Goal: Communication & Community: Answer question/provide support

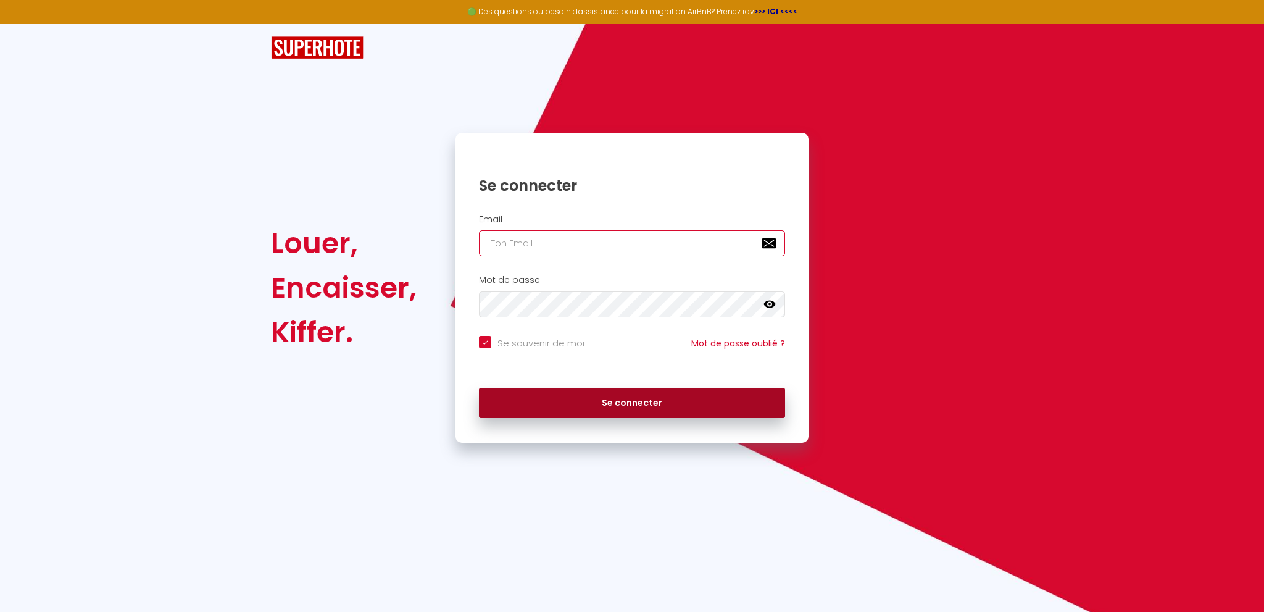
type input "[EMAIL_ADDRESS][DOMAIN_NAME]"
click at [596, 411] on button "Se connecter" at bounding box center [632, 403] width 306 height 31
checkbox input "true"
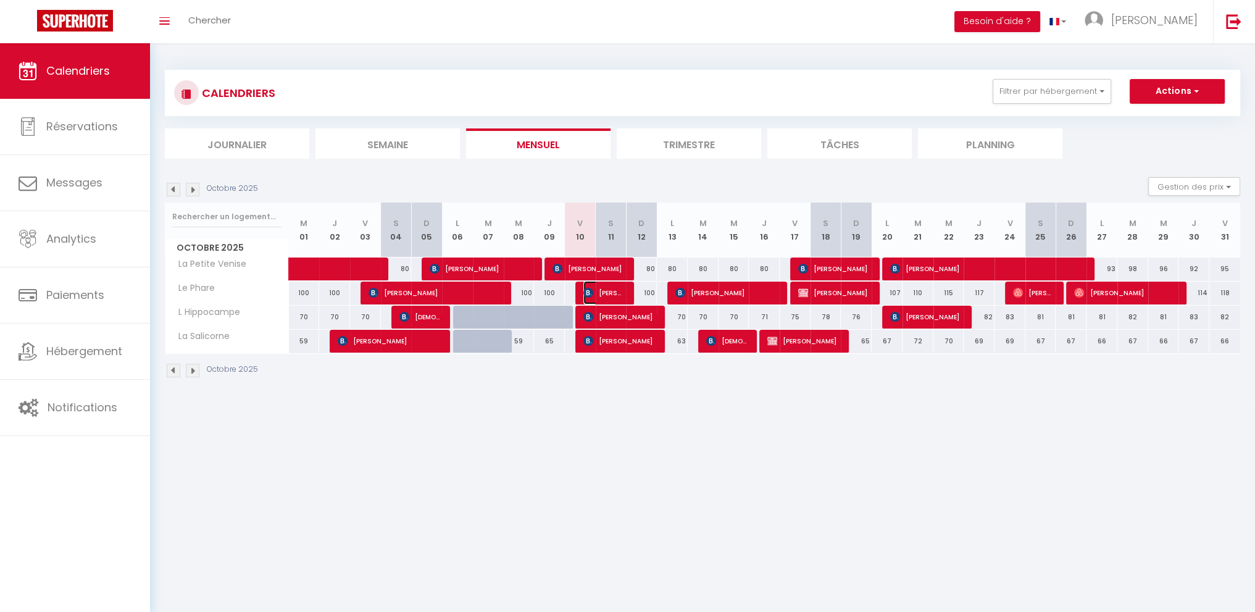
click at [598, 295] on span "[PERSON_NAME]" at bounding box center [603, 292] width 41 height 23
select select "KO"
select select "0"
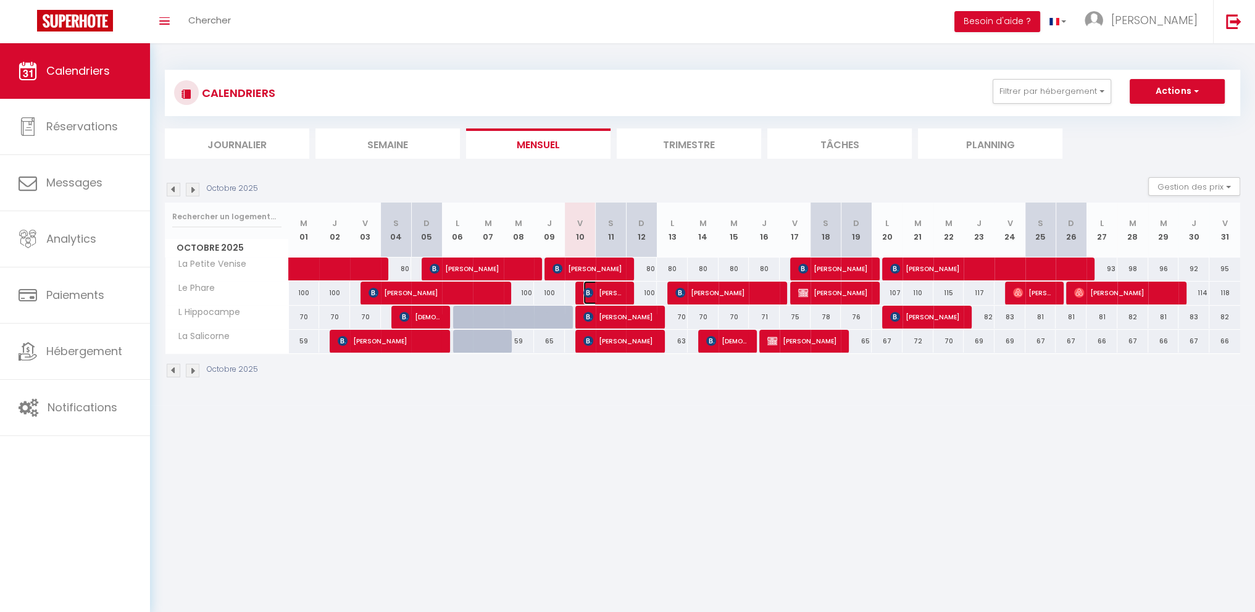
select select "1"
select select
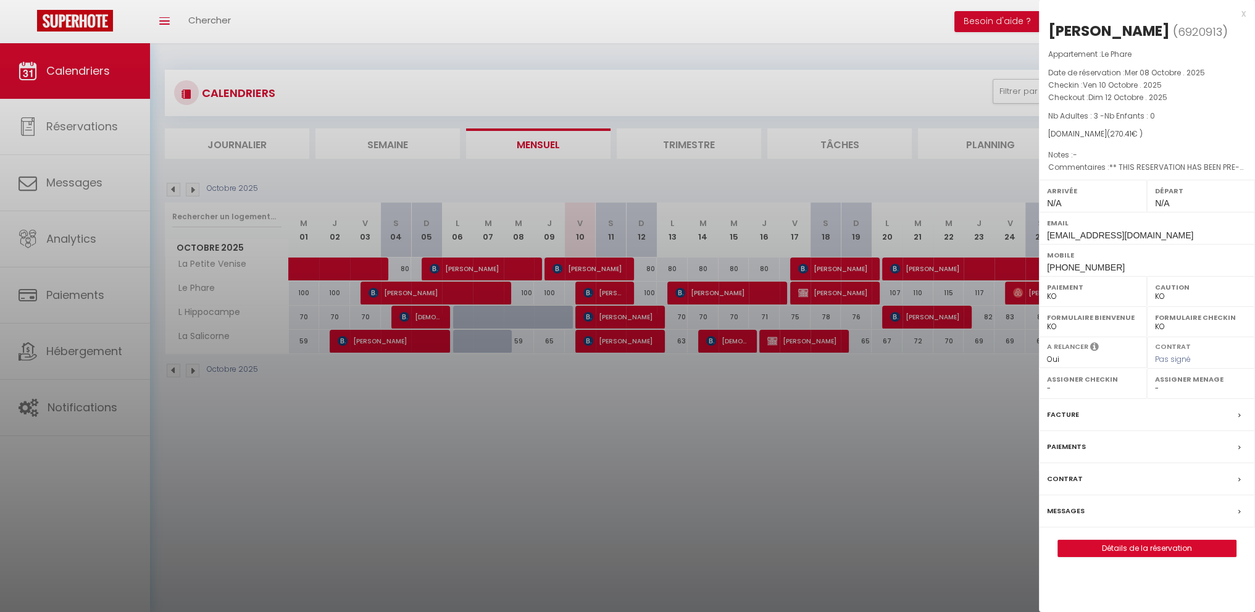
click at [609, 292] on div at bounding box center [627, 306] width 1255 height 612
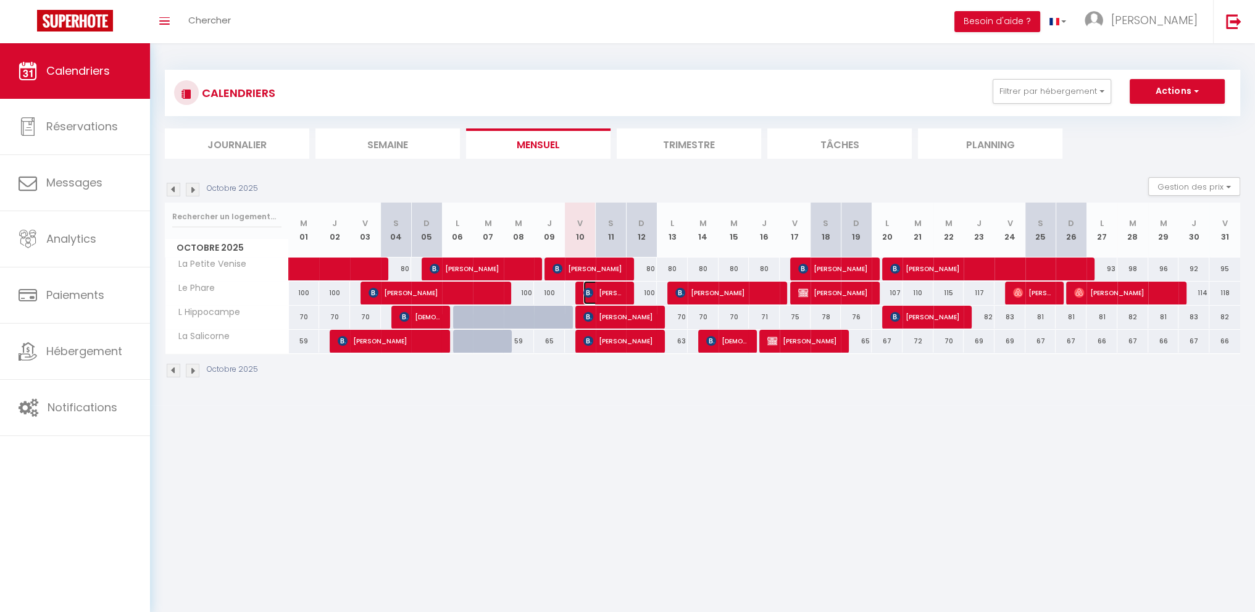
click at [609, 292] on span "[PERSON_NAME]" at bounding box center [603, 292] width 41 height 23
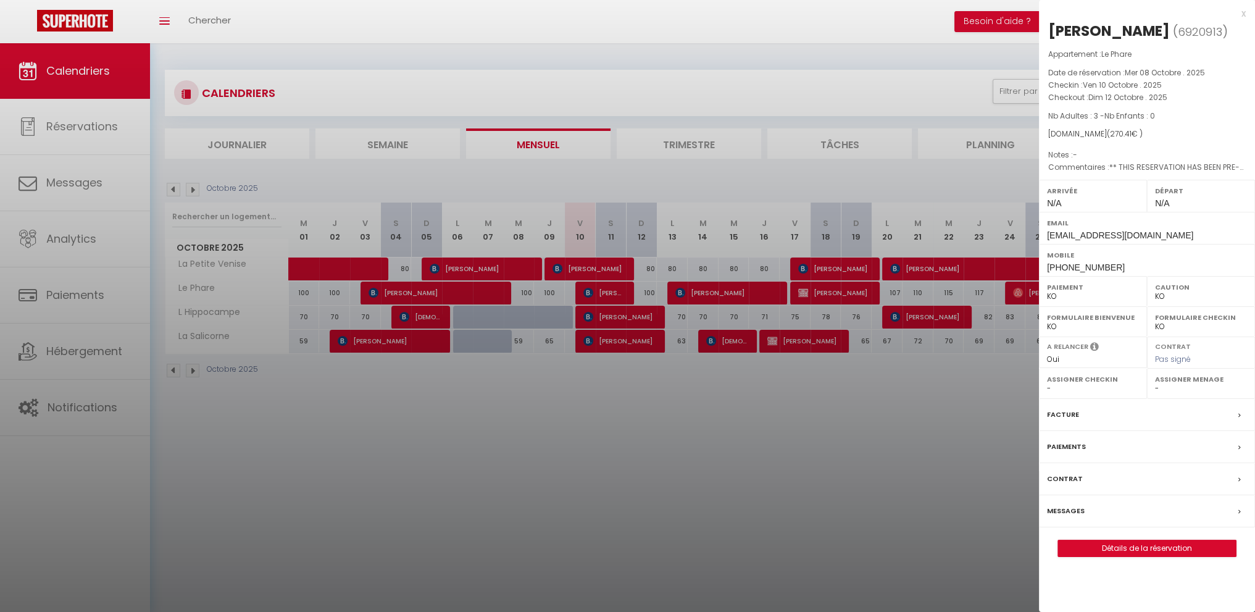
click at [1071, 506] on label "Messages" at bounding box center [1066, 510] width 38 height 13
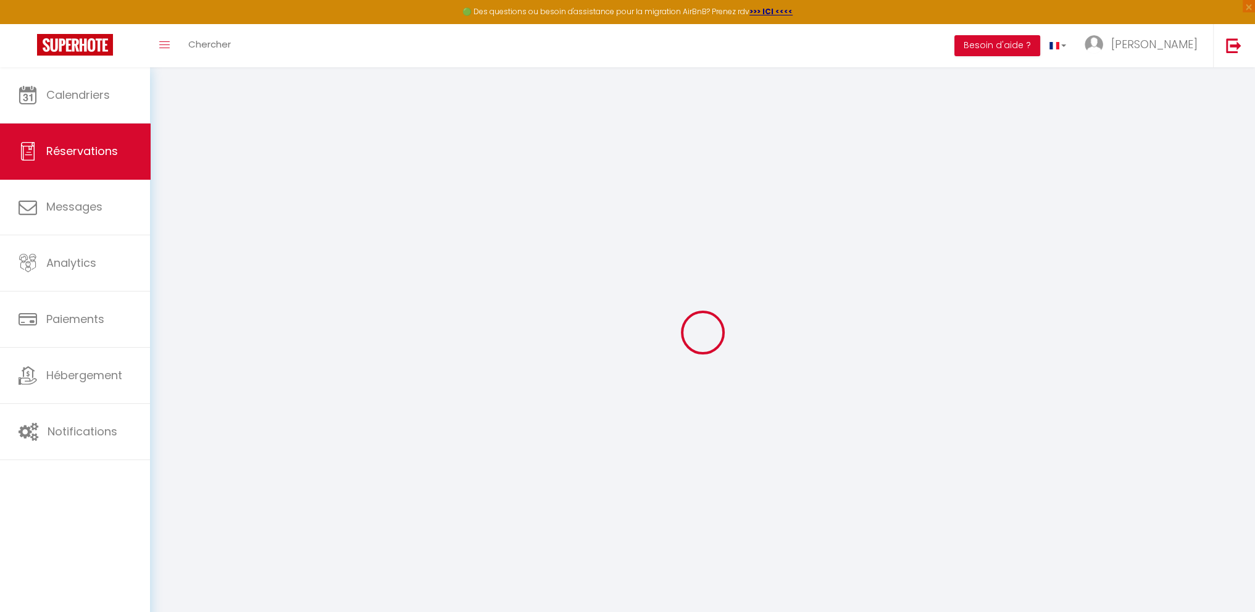
select select
checkbox input "false"
type \?1 "** THIS RESERVATION HAS BEEN PRE-PAID ** BOOKING NOTE : Payment charge is EUR 3…"
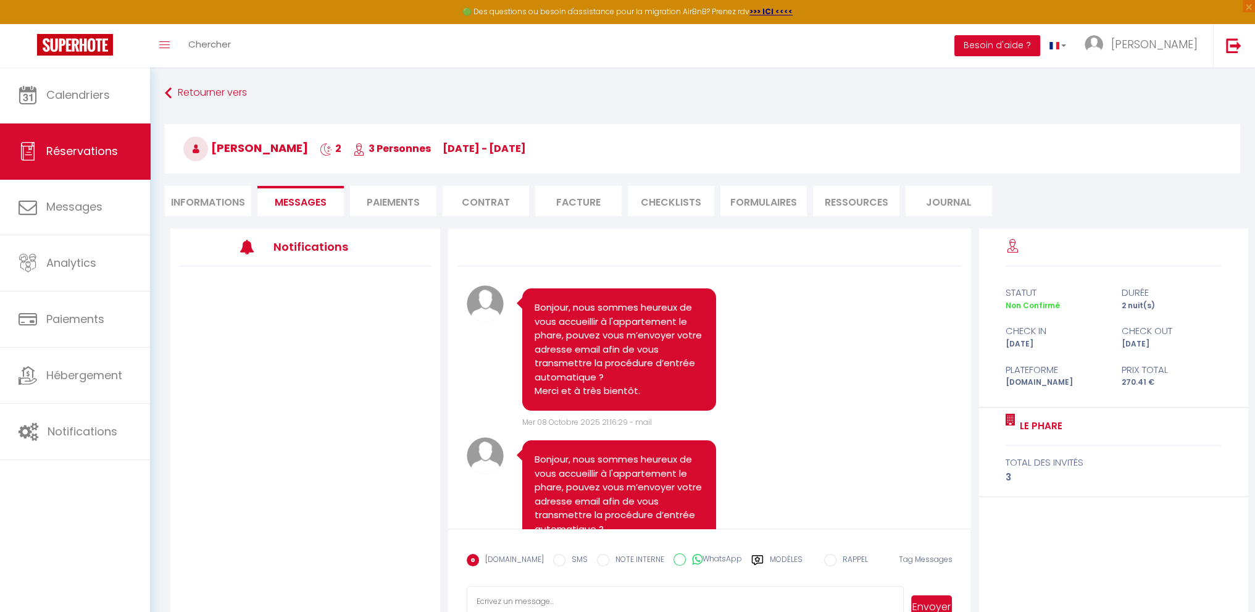
scroll to position [301, 0]
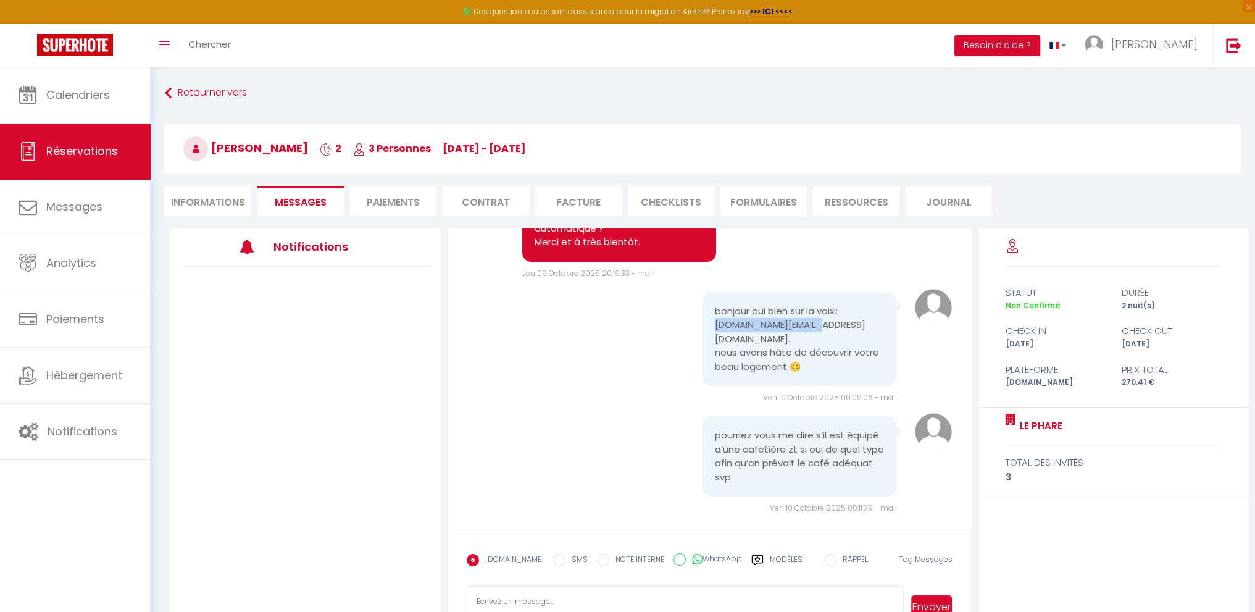
drag, startPoint x: 711, startPoint y: 323, endPoint x: 807, endPoint y: 323, distance: 96.3
click at [807, 323] on pre "bonjour oui bien sur la voixi: [DOMAIN_NAME][EMAIL_ADDRESS][DOMAIN_NAME]. nous …" at bounding box center [800, 339] width 170 height 70
copy pre "[DOMAIN_NAME][EMAIL_ADDRESS][DOMAIN_NAME]"
click at [74, 107] on link "Calendriers" at bounding box center [75, 95] width 150 height 56
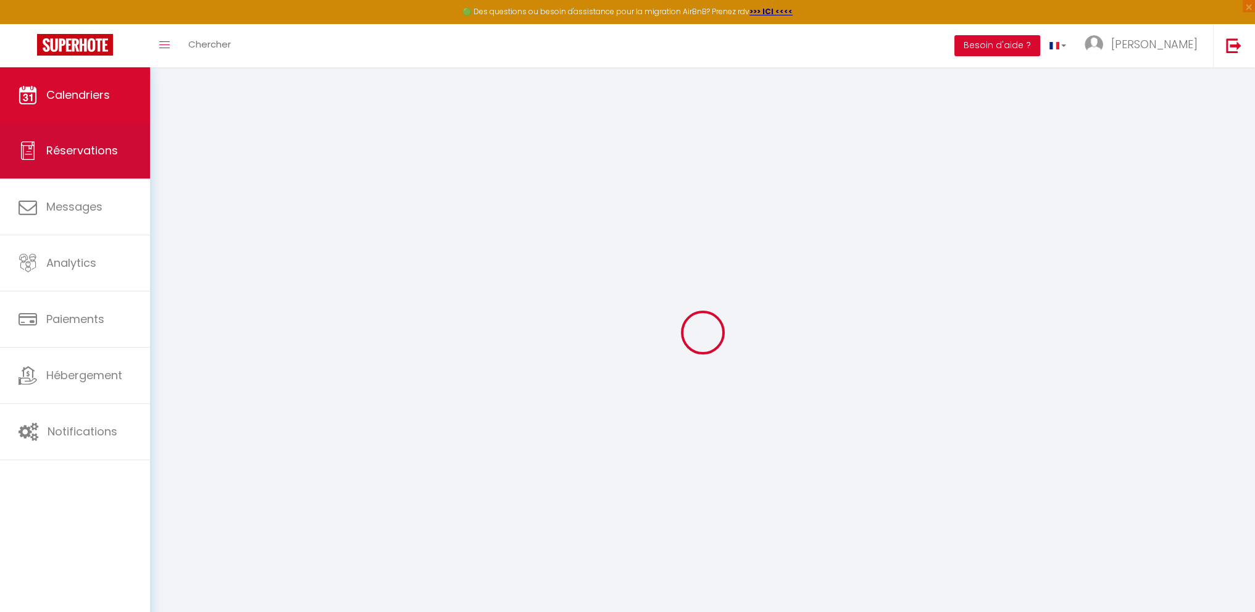
select select
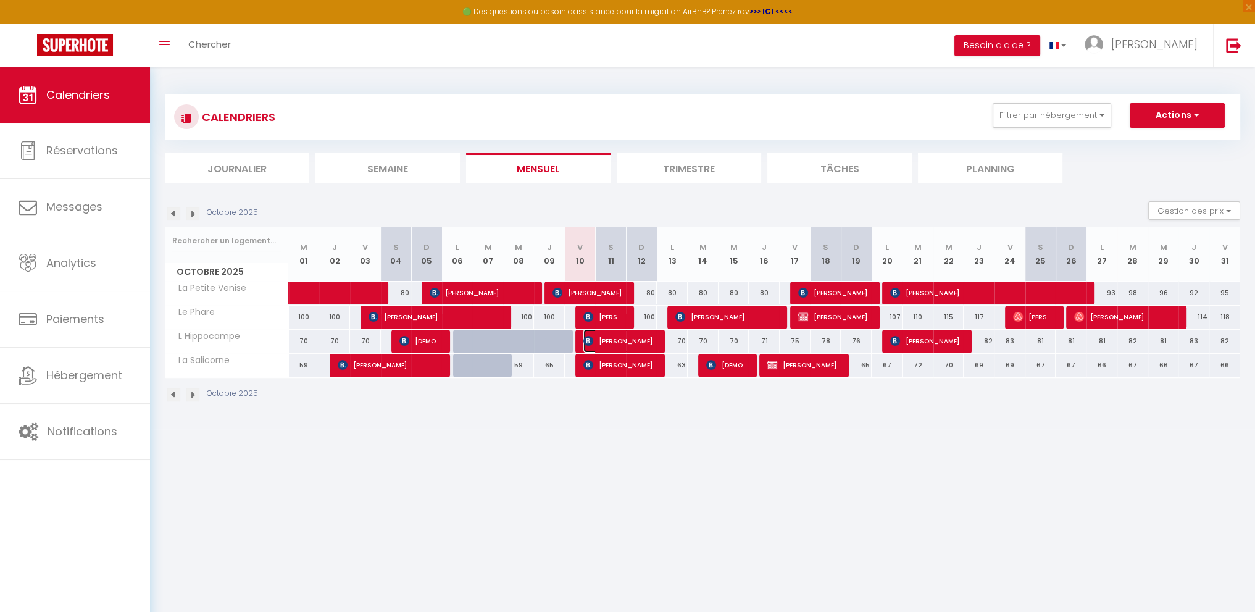
click at [640, 337] on span "[PERSON_NAME]" at bounding box center [619, 340] width 72 height 23
select select "OK"
select select "KO"
select select "0"
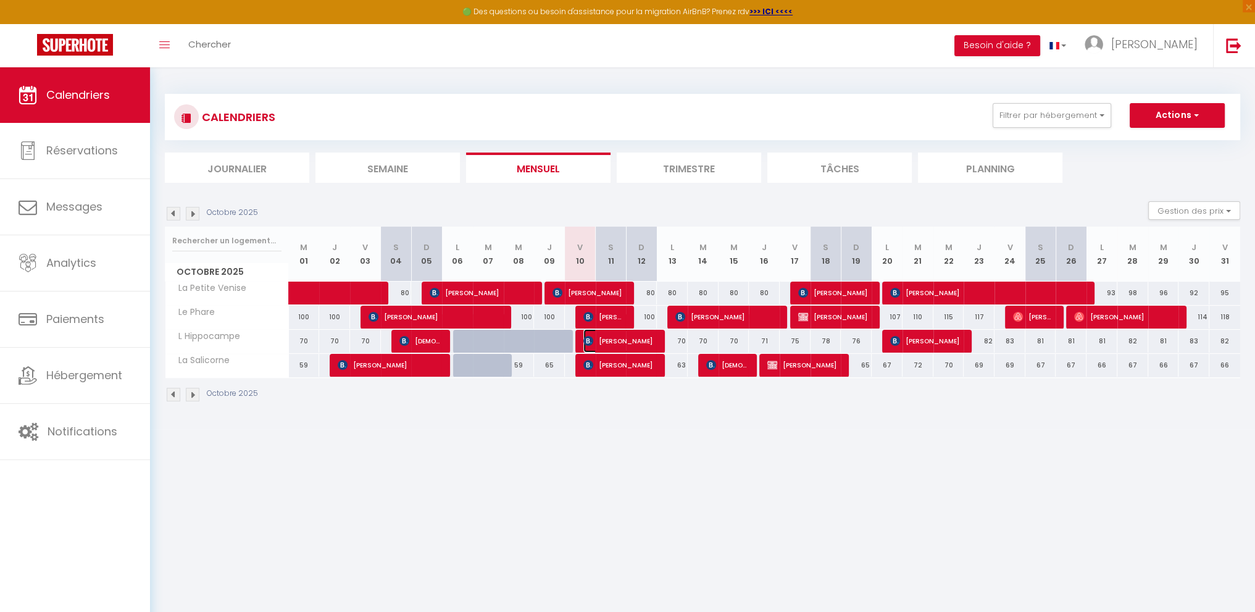
select select "1"
select select
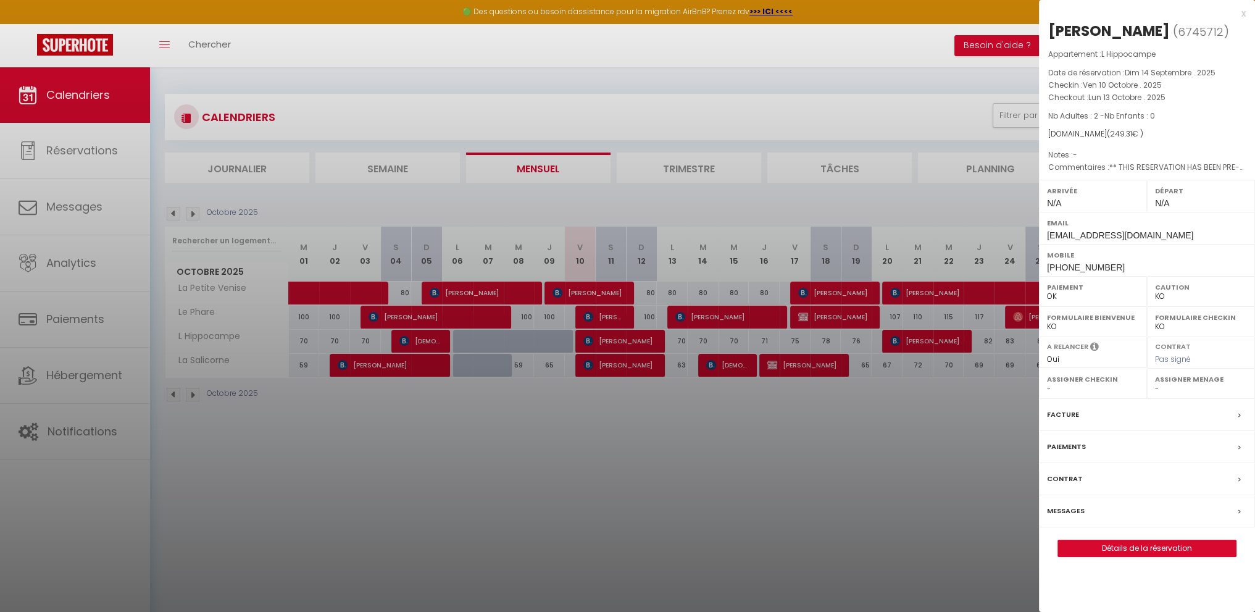
click at [632, 361] on div at bounding box center [627, 306] width 1255 height 612
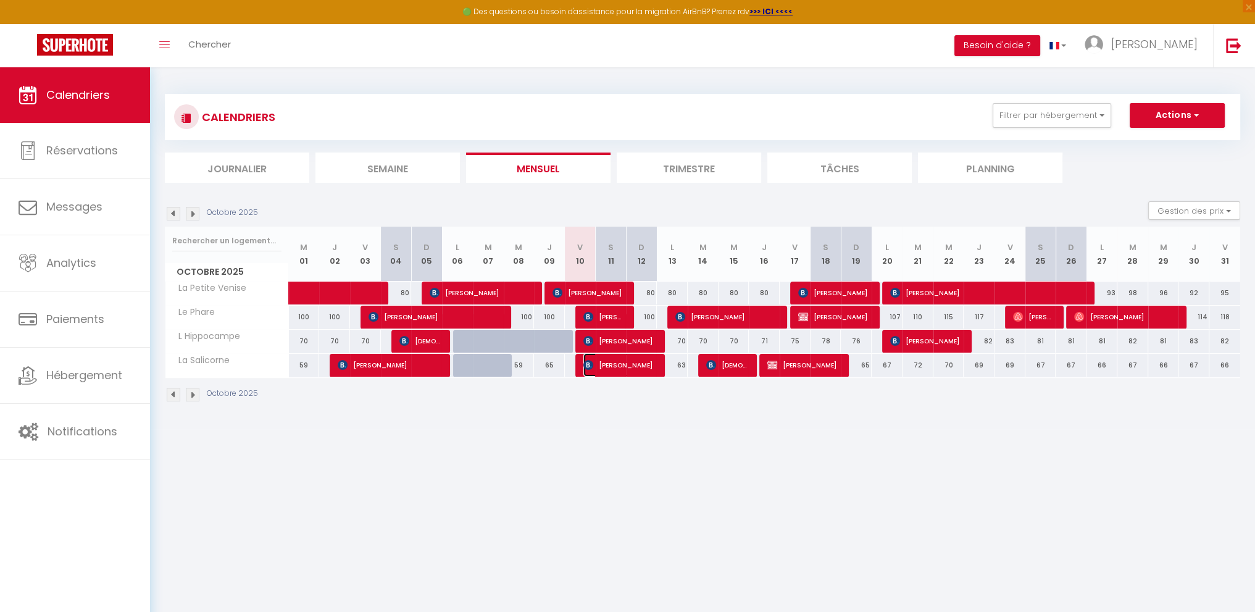
click at [633, 361] on span "[PERSON_NAME]" at bounding box center [619, 364] width 72 height 23
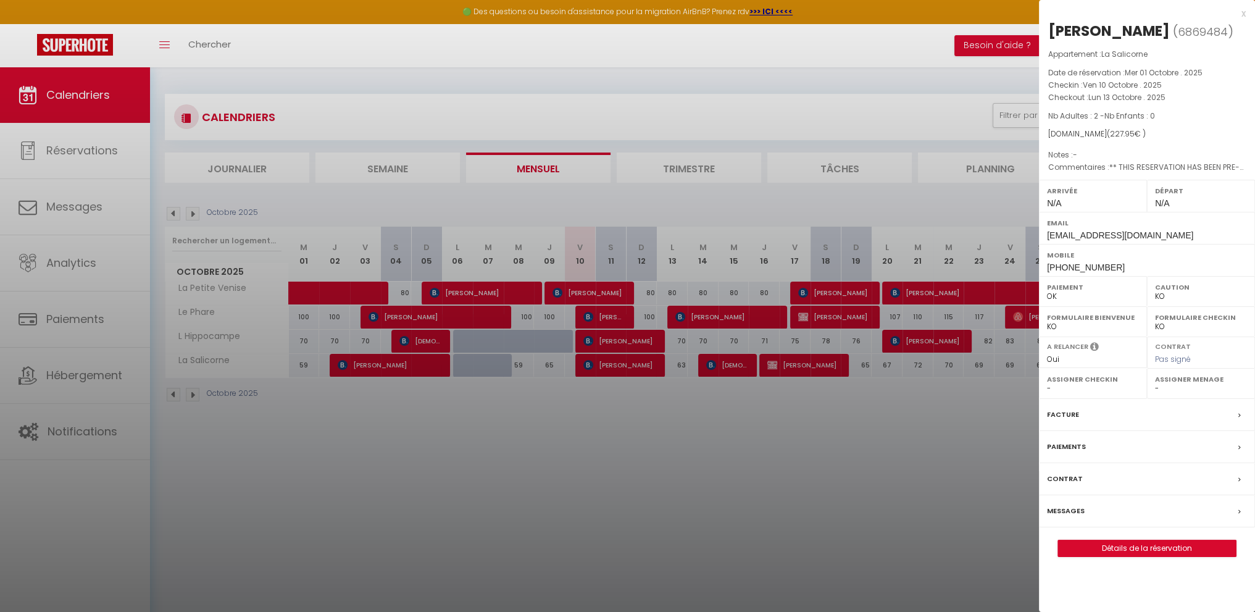
click at [629, 342] on div at bounding box center [627, 306] width 1255 height 612
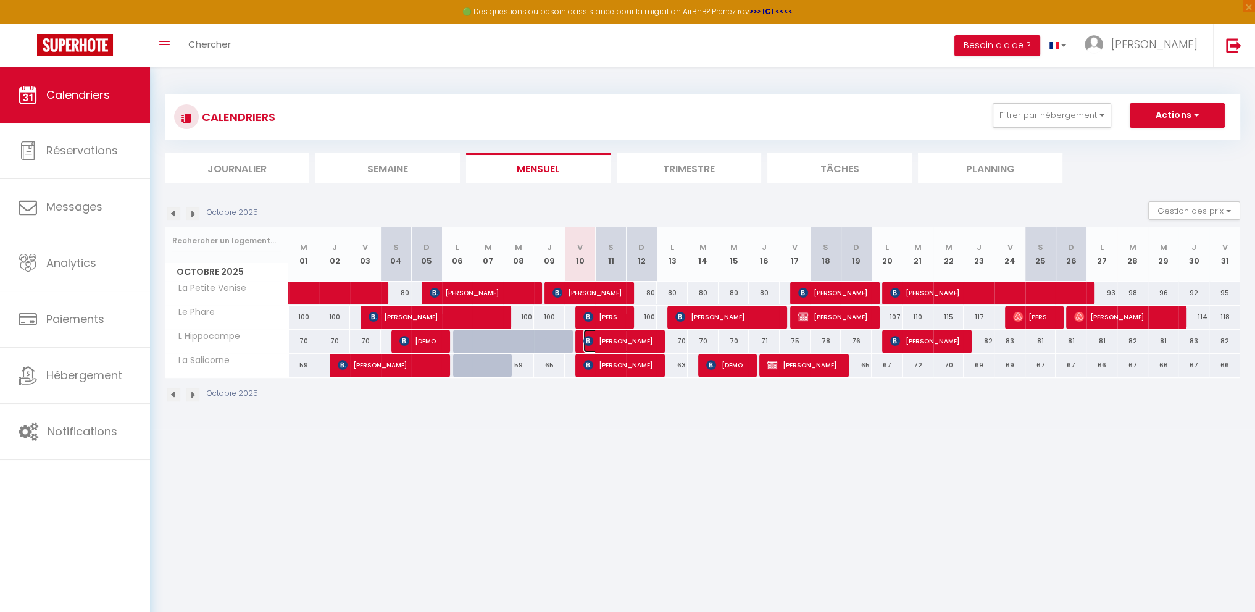
click at [629, 342] on span "[PERSON_NAME]" at bounding box center [619, 340] width 72 height 23
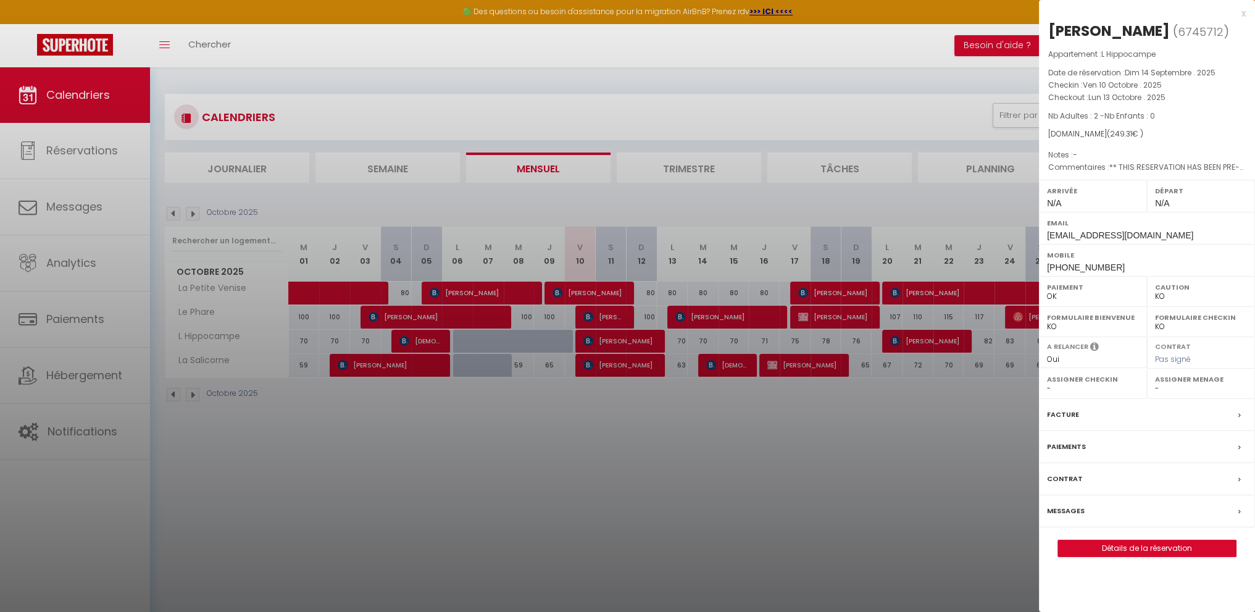
click at [624, 345] on div at bounding box center [627, 306] width 1255 height 612
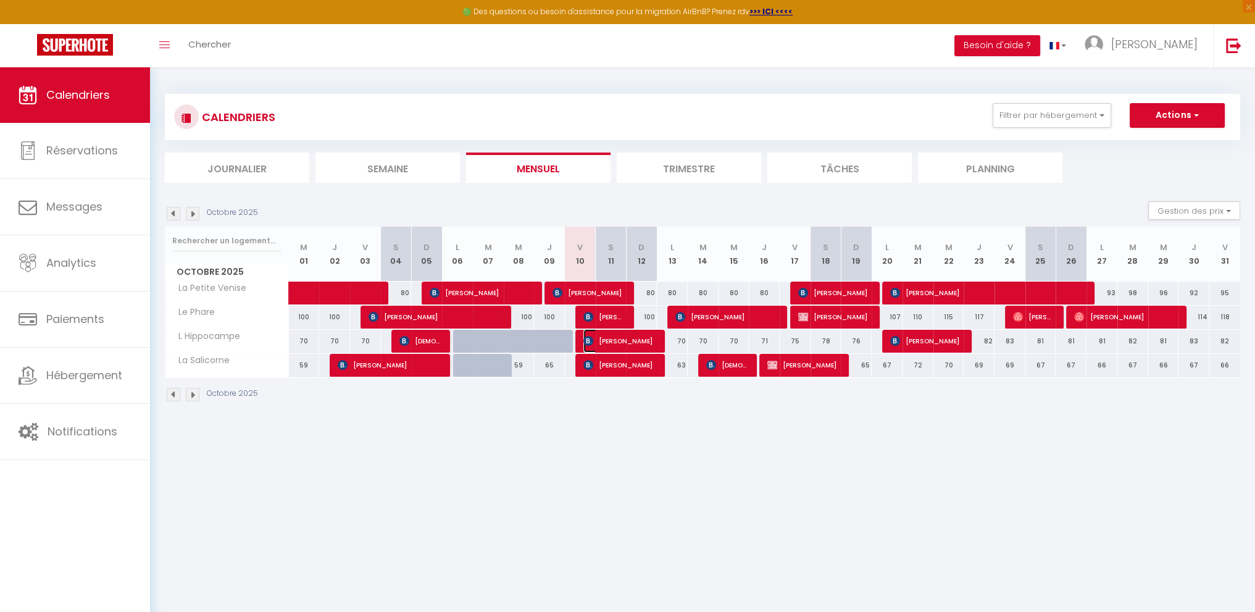
click at [624, 345] on span "[PERSON_NAME]" at bounding box center [619, 340] width 72 height 23
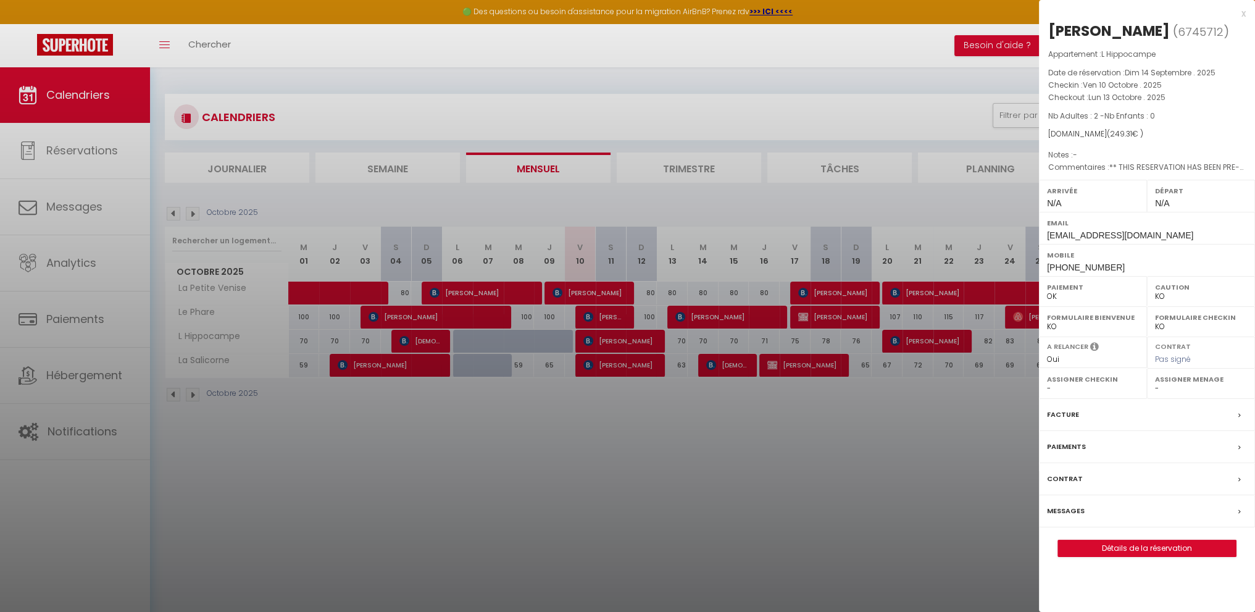
click at [1072, 511] on label "Messages" at bounding box center [1066, 510] width 38 height 13
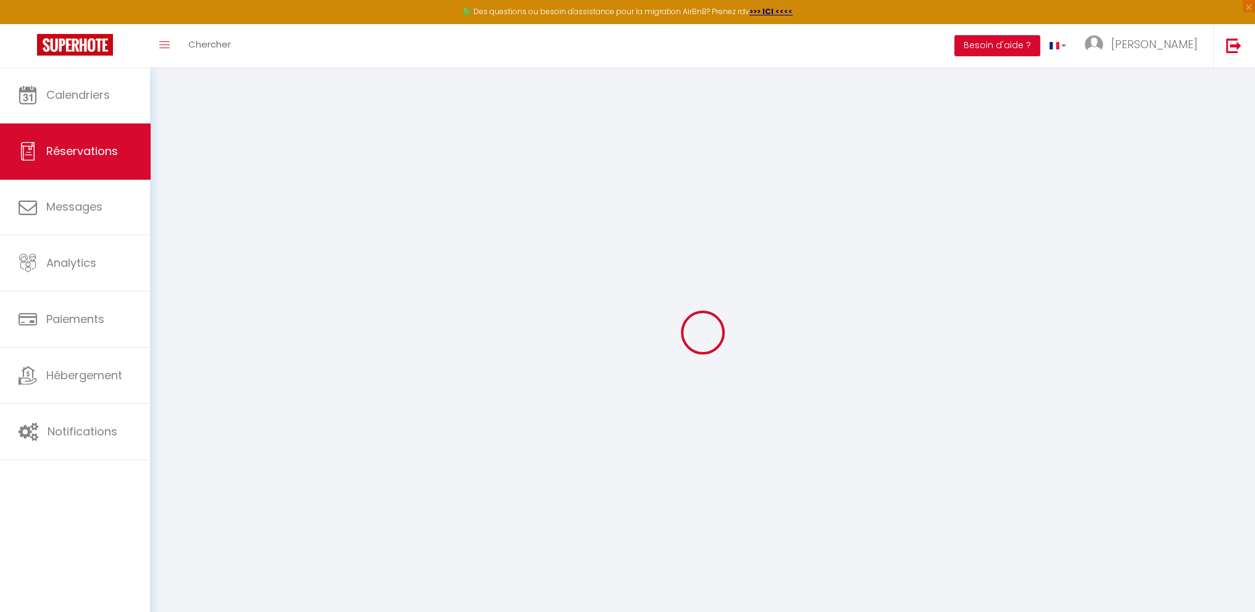
select select
checkbox input "false"
select select
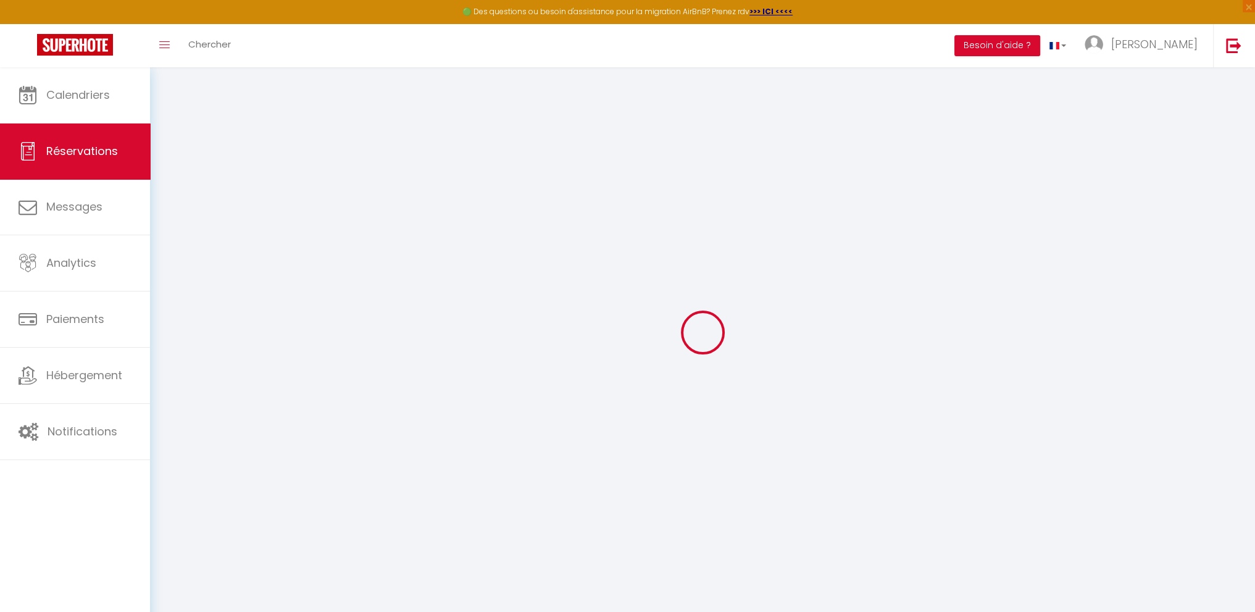
checkbox input "false"
type textarea "** THIS RESERVATION HAS BEEN PRE-PAID ** BOOKING NOTE : Payment charge is EUR 3…"
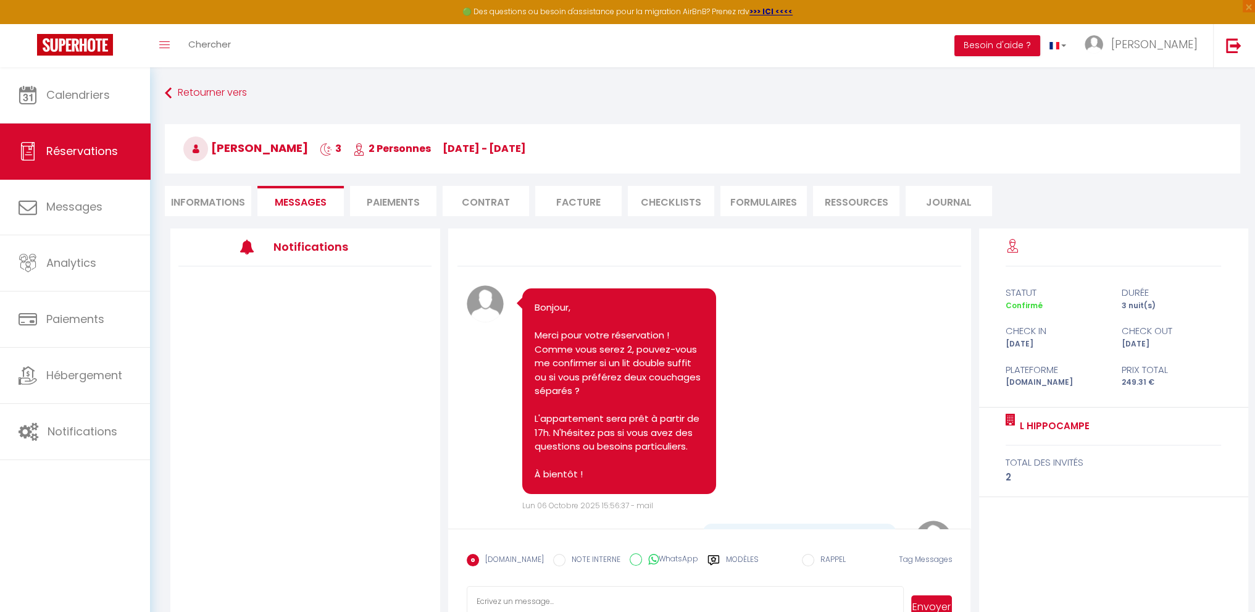
scroll to position [93, 0]
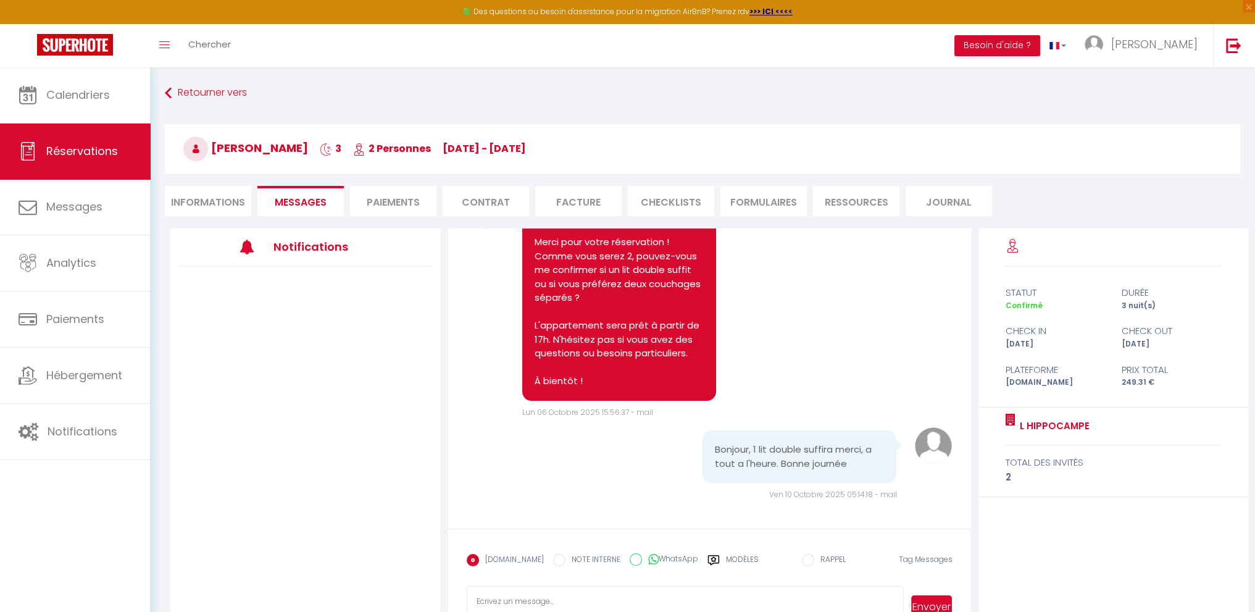
click at [737, 561] on label "Modèles" at bounding box center [742, 565] width 33 height 22
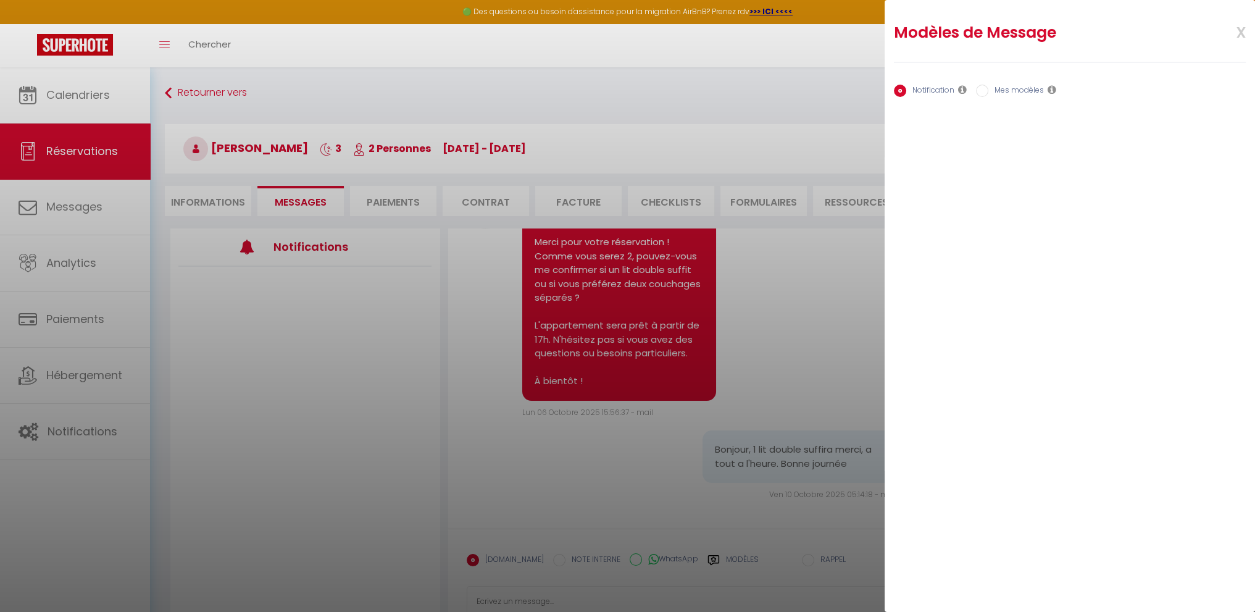
click at [1020, 85] on label "Mes modèles" at bounding box center [1016, 92] width 56 height 14
click at [988, 85] on input "Mes modèles" at bounding box center [982, 91] width 12 height 12
radio input "true"
radio input "false"
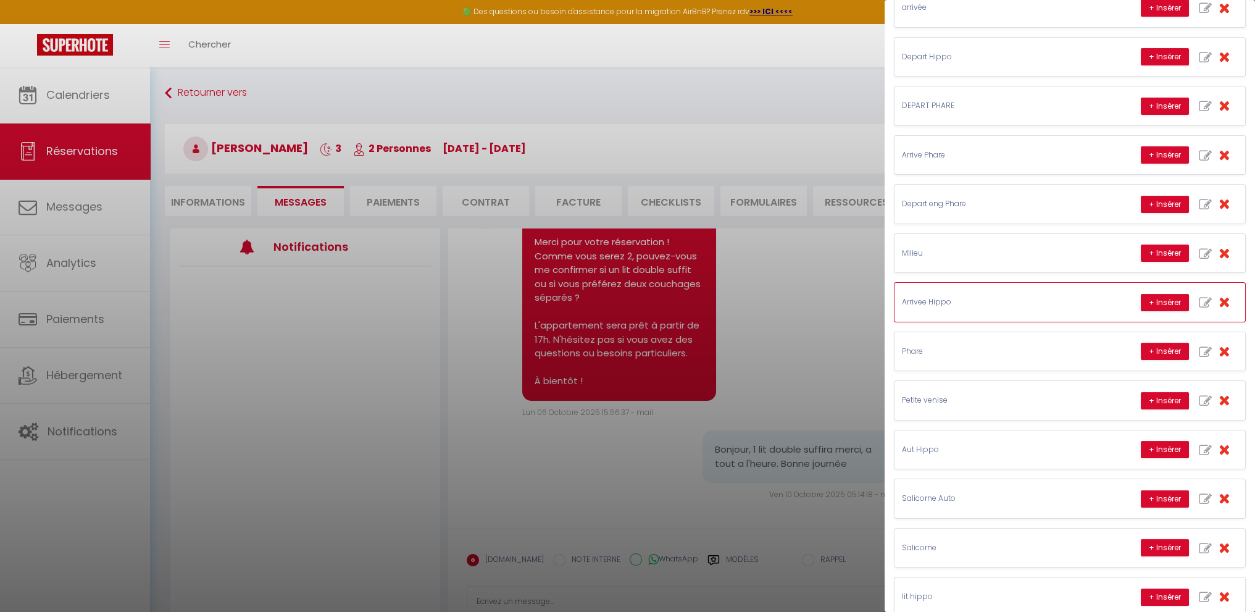
scroll to position [223, 0]
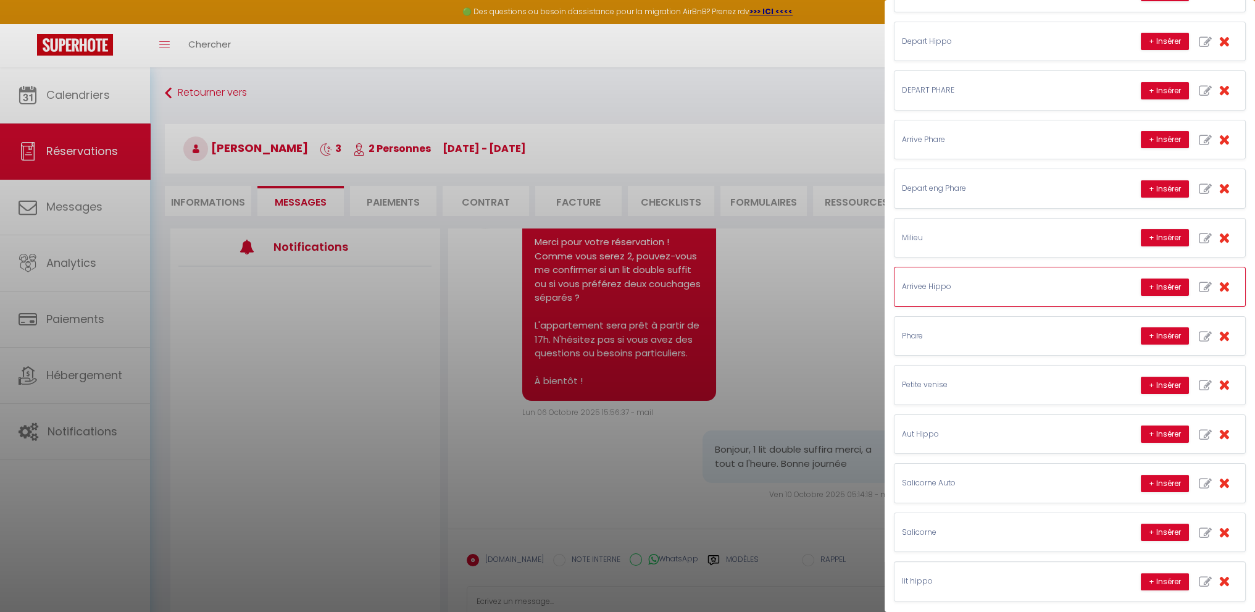
click at [961, 285] on p "Arrivee Hippo" at bounding box center [994, 287] width 185 height 12
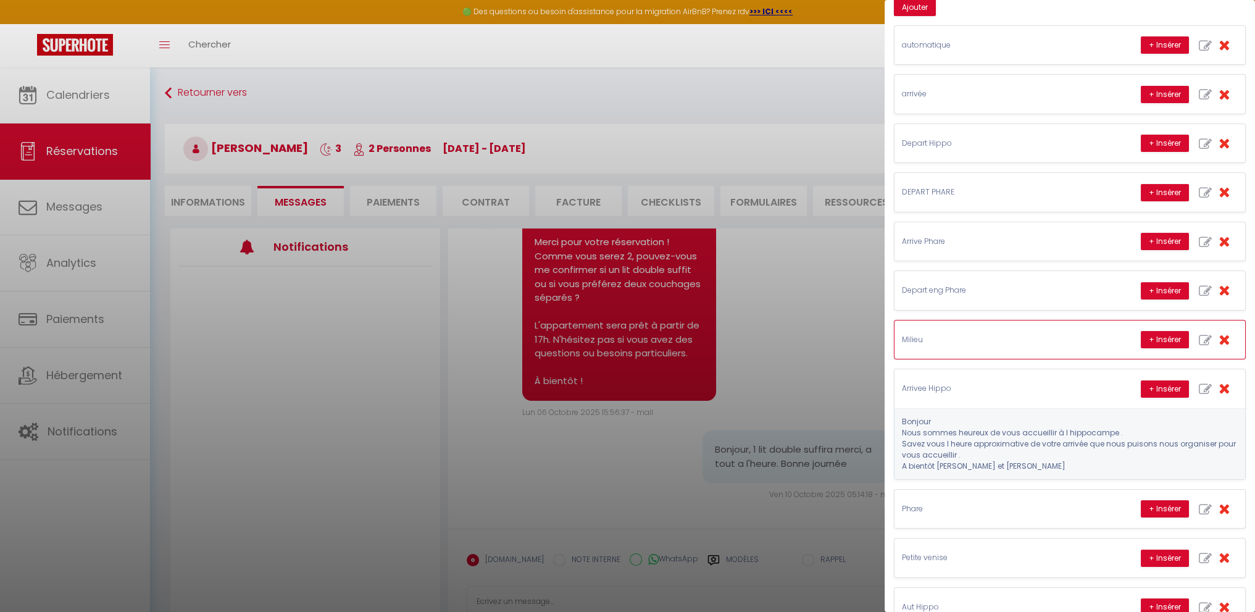
scroll to position [99, 0]
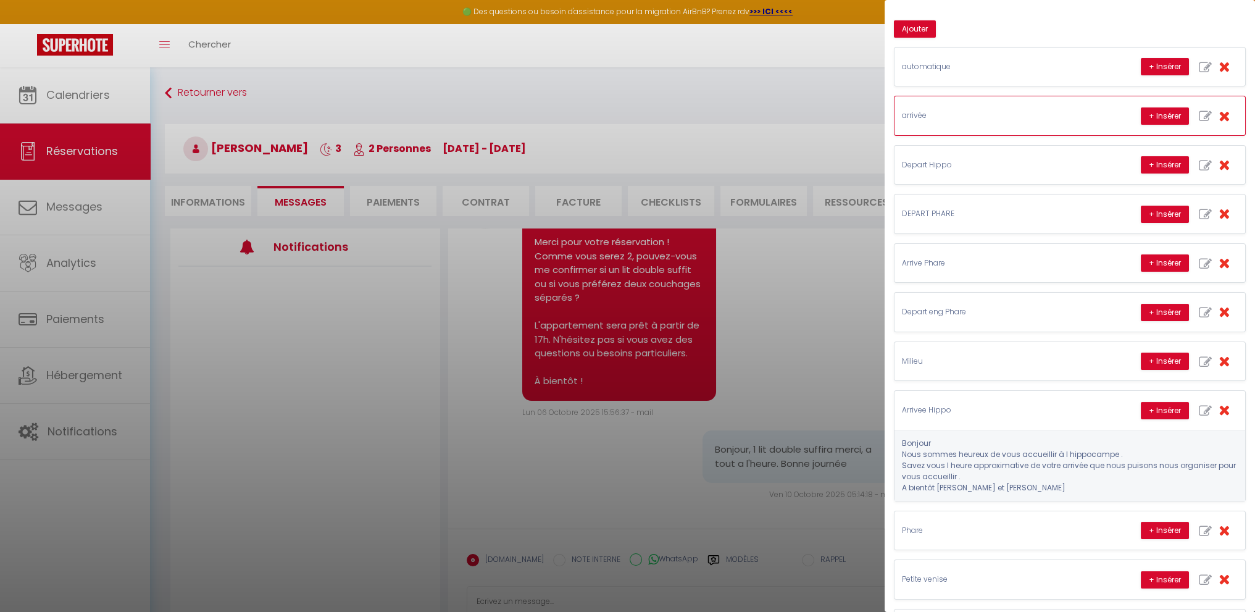
click at [995, 107] on div "arrivée + Insérer" at bounding box center [1070, 115] width 351 height 38
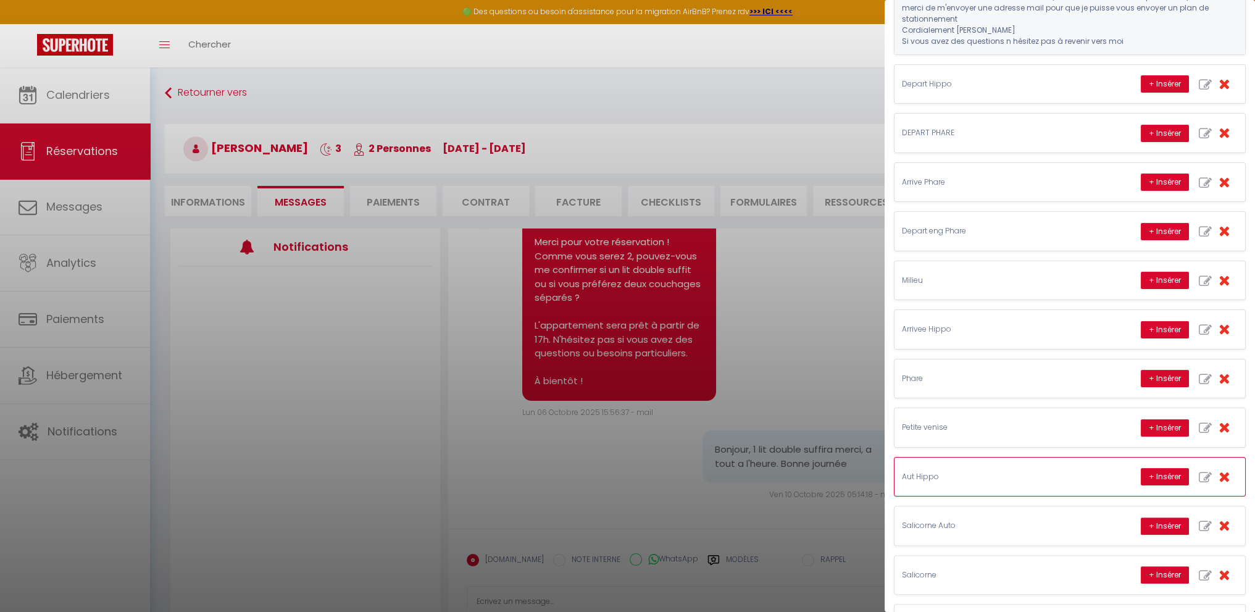
scroll to position [327, 0]
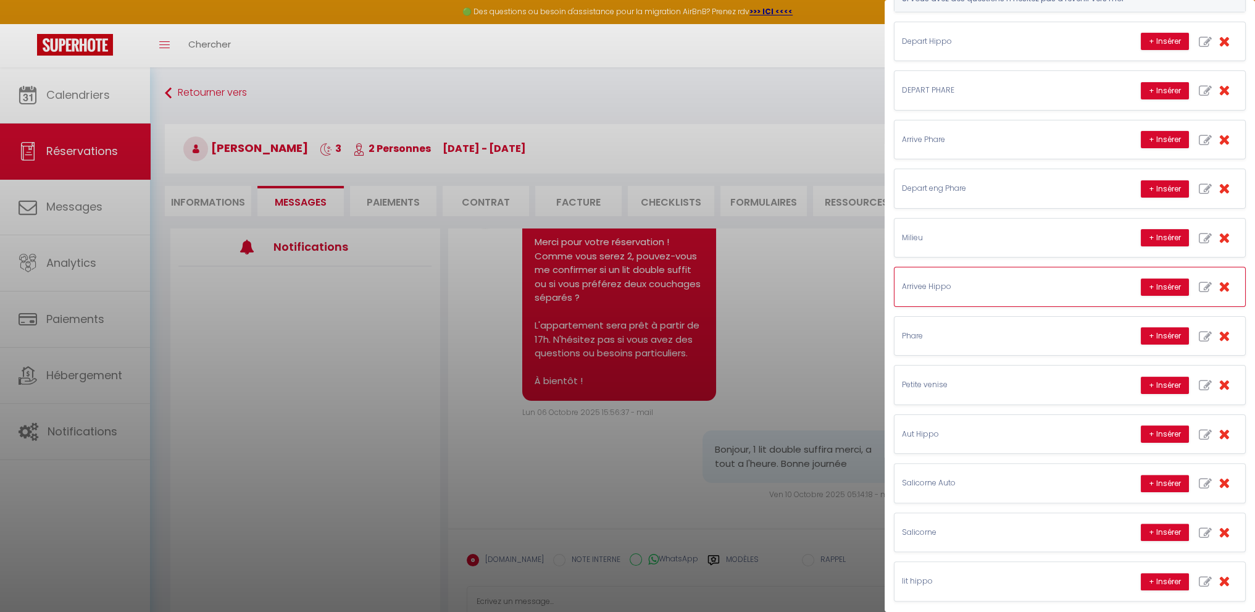
click at [973, 288] on p "Arrivee Hippo" at bounding box center [994, 287] width 185 height 12
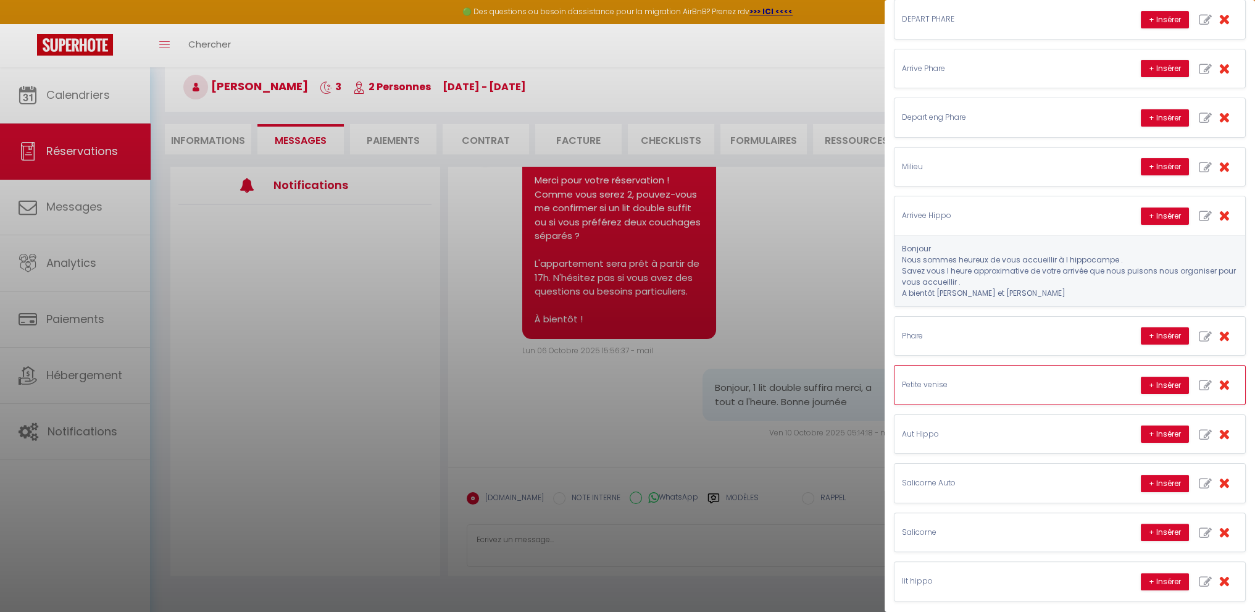
scroll to position [67, 0]
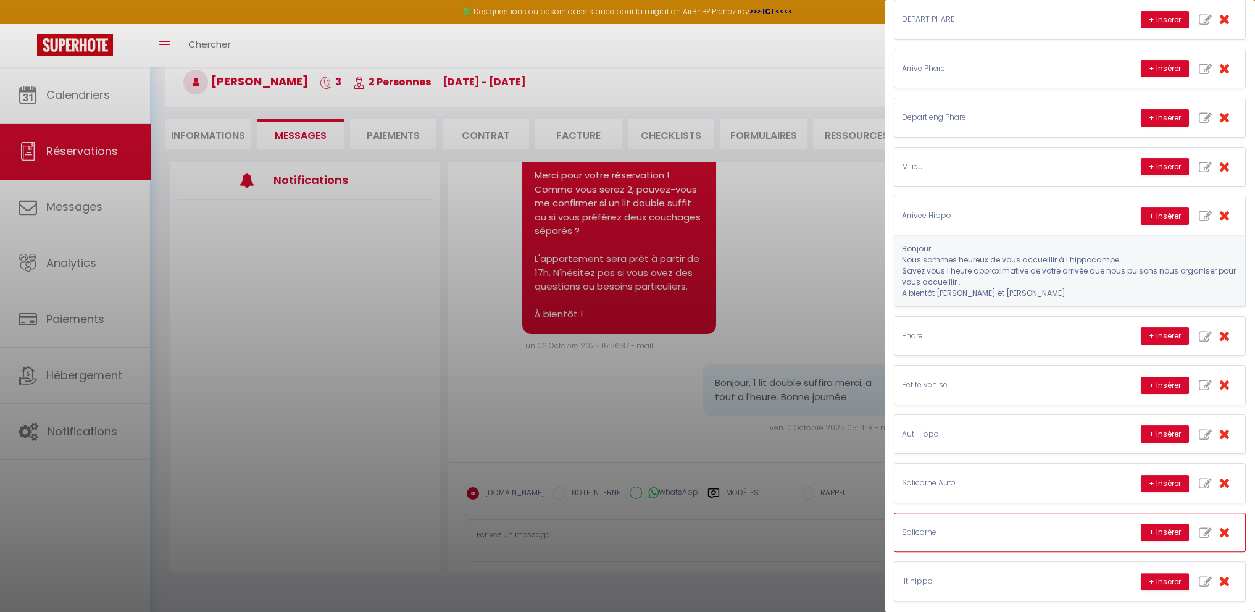
click at [959, 516] on div "Salicorne + Insérer" at bounding box center [1070, 532] width 351 height 38
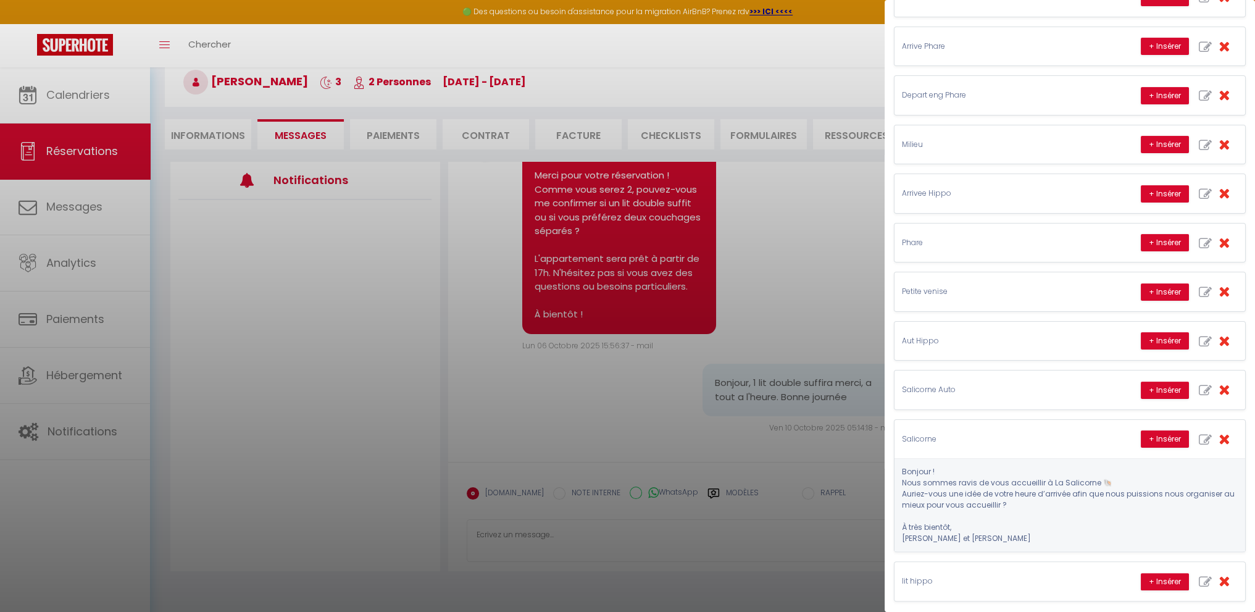
click at [252, 537] on div at bounding box center [627, 306] width 1255 height 612
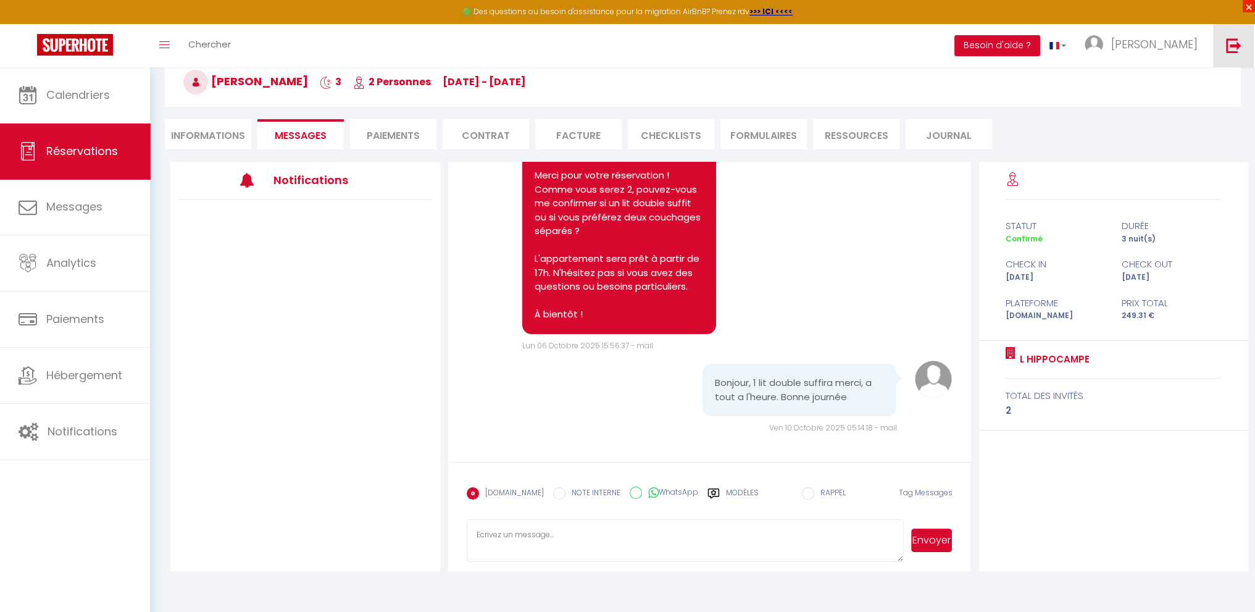
click at [1254, 4] on span "×" at bounding box center [1249, 6] width 12 height 12
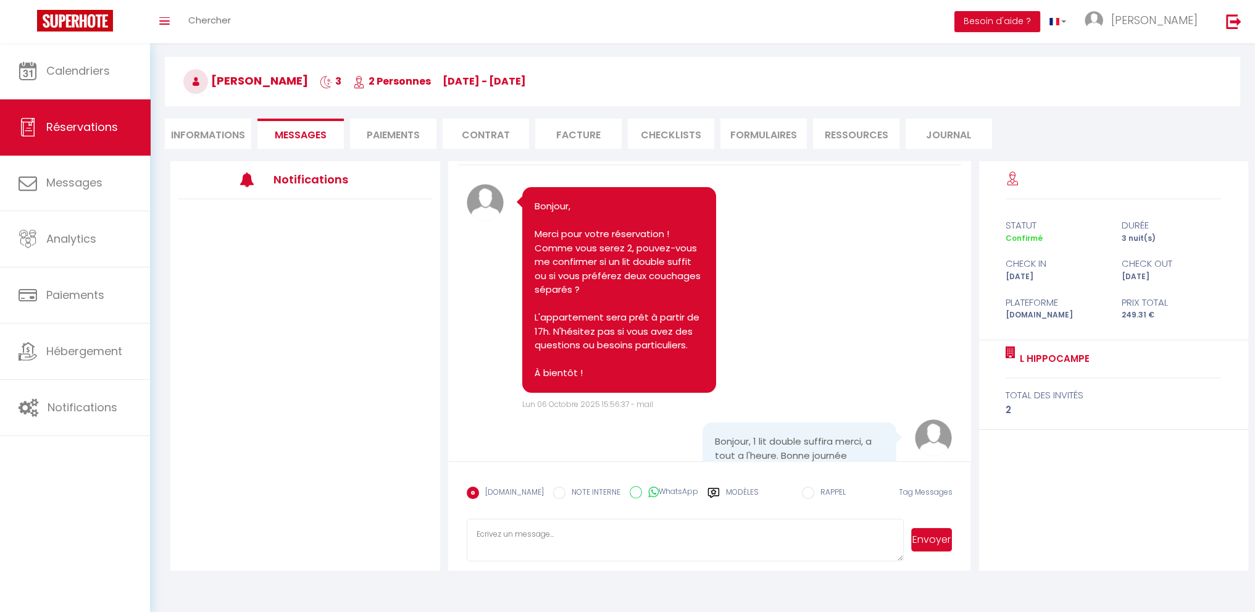
scroll to position [93, 0]
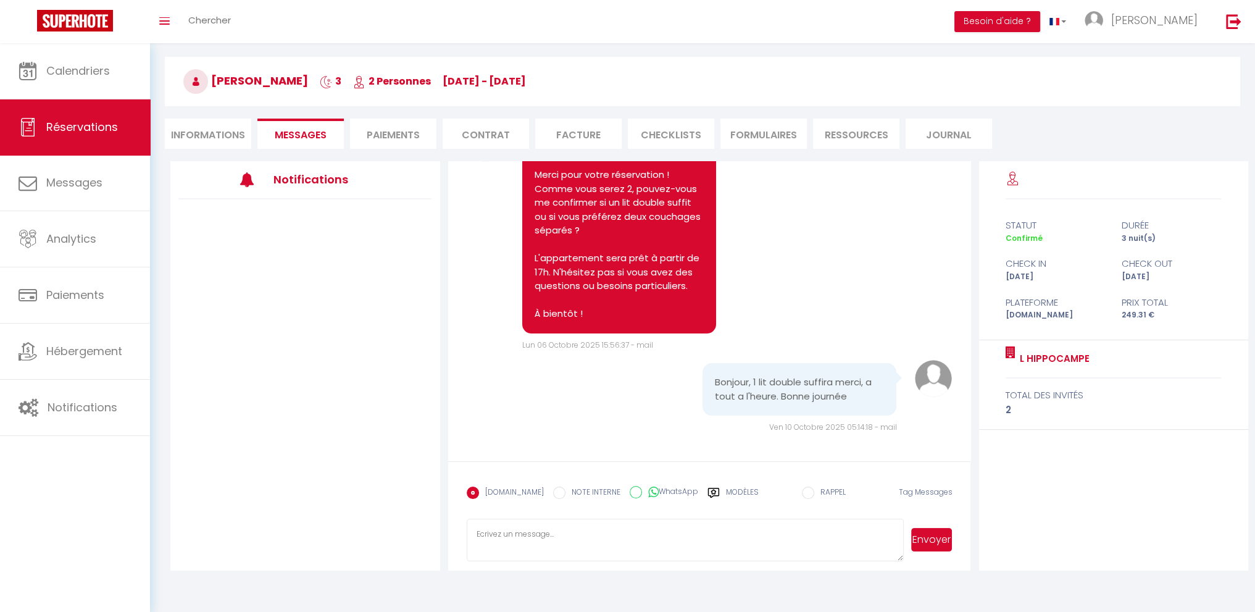
click at [541, 528] on textarea at bounding box center [685, 540] width 437 height 43
click at [504, 535] on textarea "Bonjour Merci de contacter ma femme [PERSON_NAME] au 0672191031 à votre arrivée" at bounding box center [685, 540] width 437 height 43
click at [729, 544] on textarea "Bonjour Merci de contacter ma femme [PERSON_NAME] au 0672191031 à votre arrivée" at bounding box center [685, 540] width 437 height 43
type textarea "Bonjour Merci de contacter ma femme [PERSON_NAME] au 0672191031 à votre arrivée…"
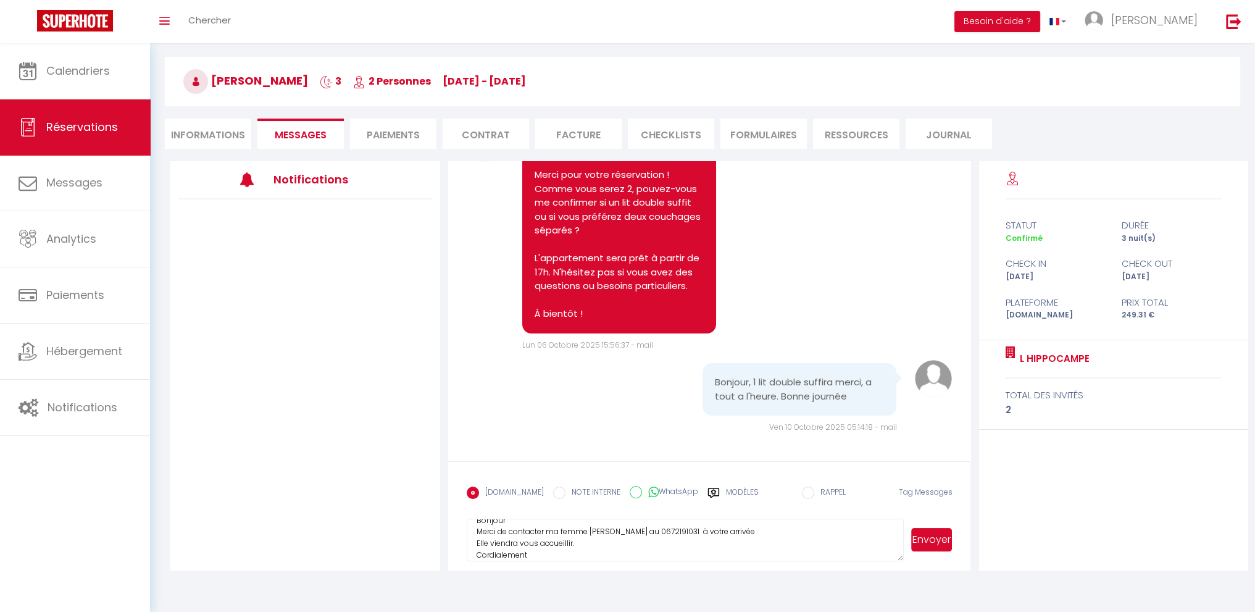
click at [948, 538] on button "Envoyer" at bounding box center [931, 539] width 41 height 23
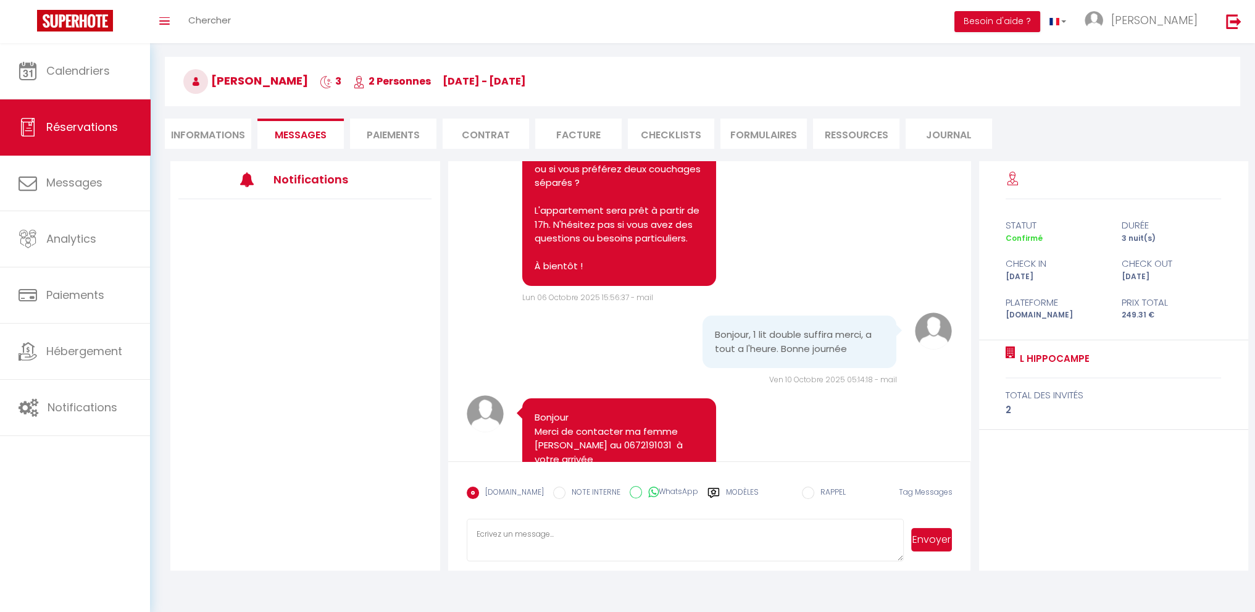
scroll to position [232, 0]
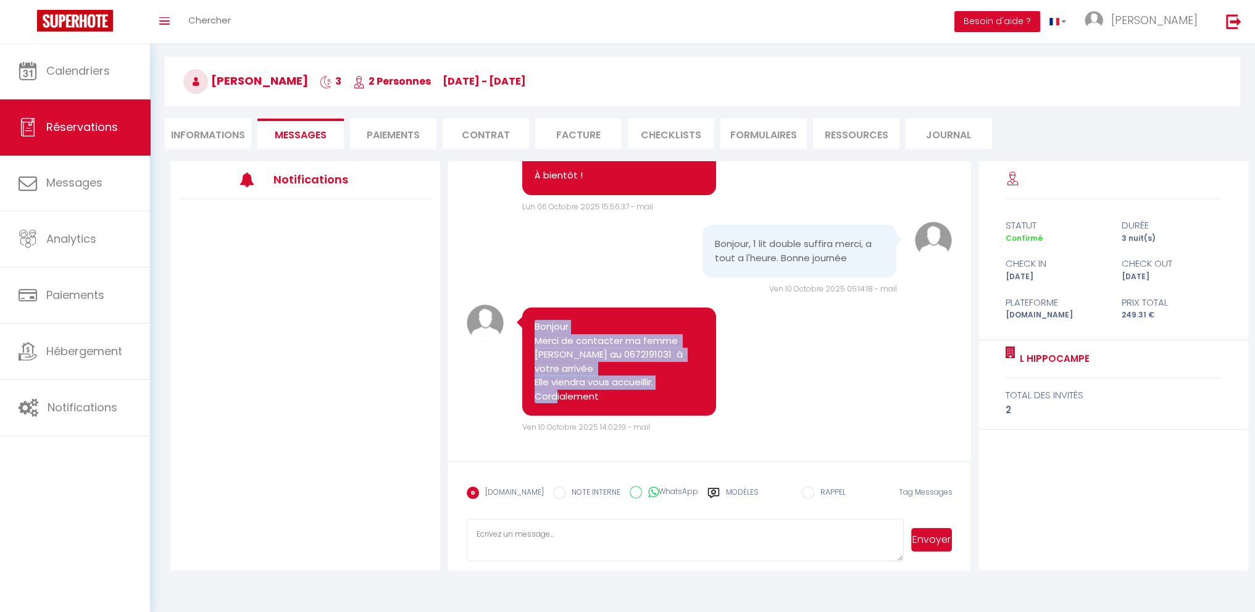
drag, startPoint x: 535, startPoint y: 325, endPoint x: 604, endPoint y: 396, distance: 99.5
click at [607, 396] on pre "Bonjour Merci de contacter ma femme [PERSON_NAME] au 0672191031 à votre arrivée…" at bounding box center [620, 361] width 170 height 83
copy pre "Bonjour Merci de contacter ma femme [PERSON_NAME] au 0672191031 à votre arrivée…"
click at [114, 64] on link "Calendriers" at bounding box center [75, 71] width 150 height 56
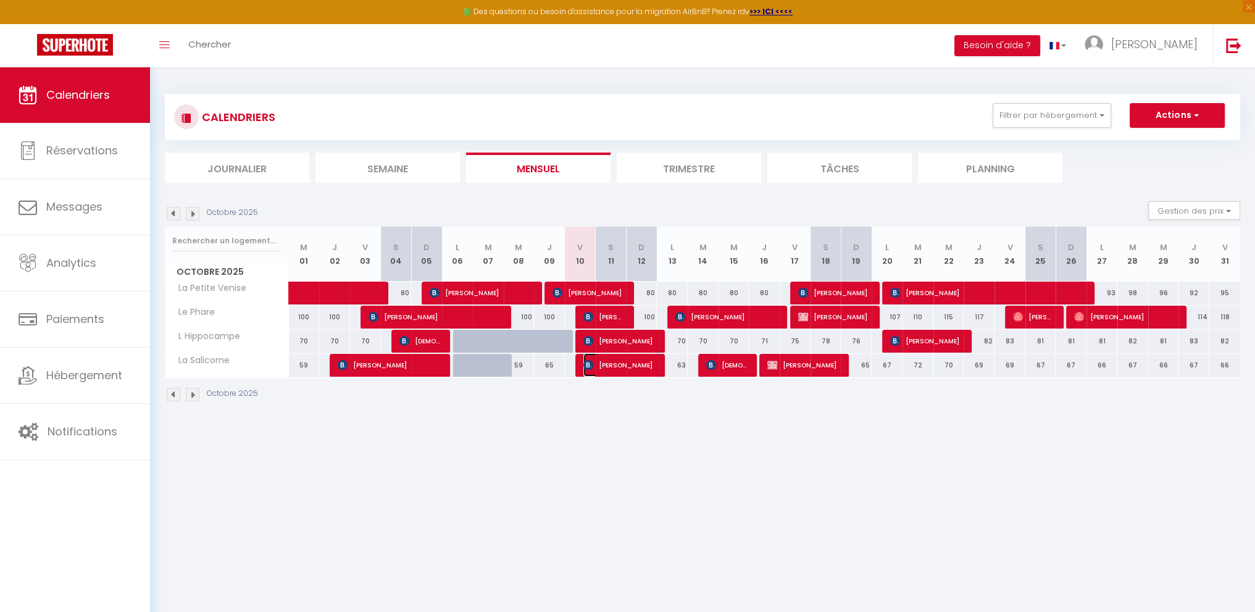
click at [611, 362] on span "[PERSON_NAME]" at bounding box center [619, 364] width 72 height 23
select select "OK"
select select "KO"
select select "0"
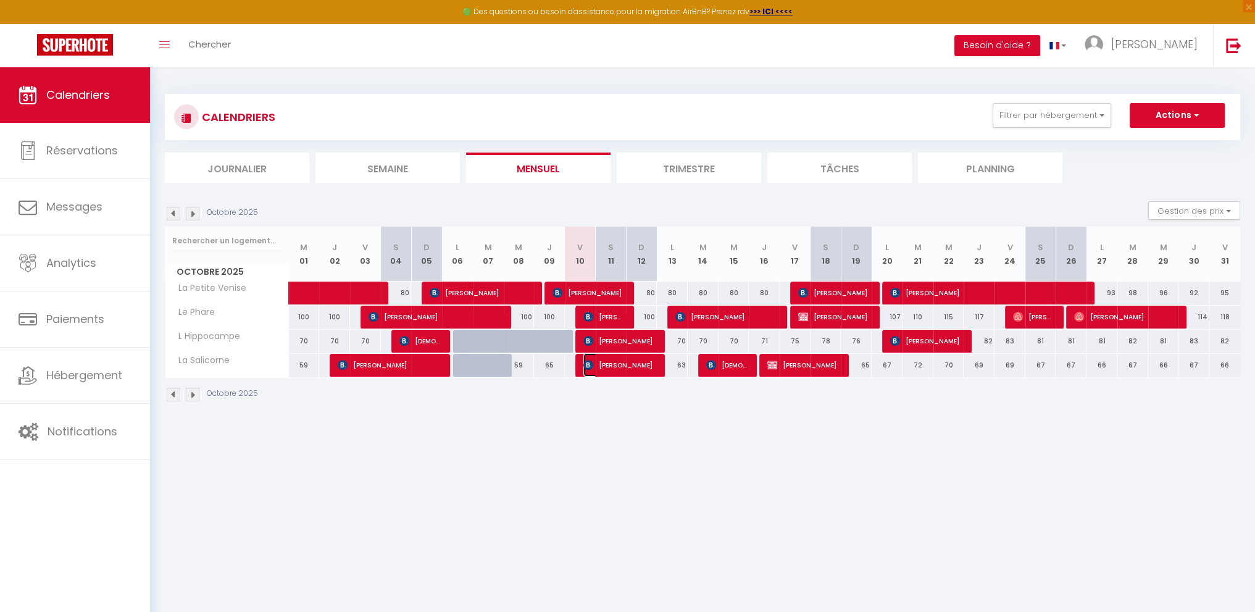
select select "1"
select select
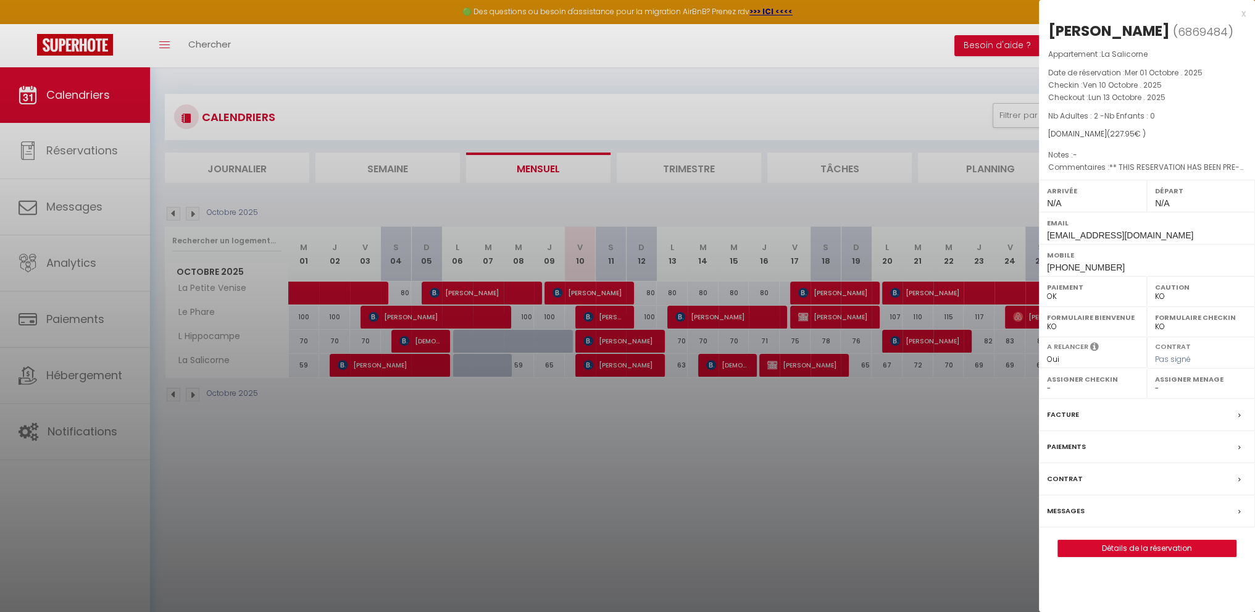
click at [1077, 511] on label "Messages" at bounding box center [1066, 510] width 38 height 13
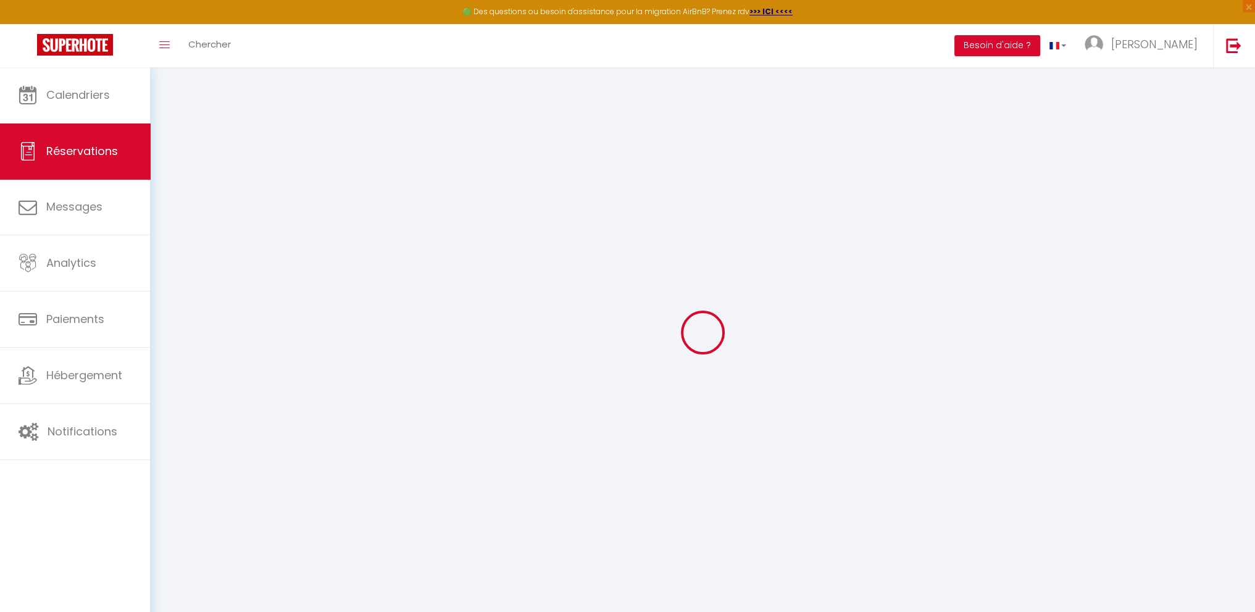
select select
checkbox input "false"
type textarea "** THIS RESERVATION HAS BEEN PRE-PAID ** Reservation has a cancellation grace p…"
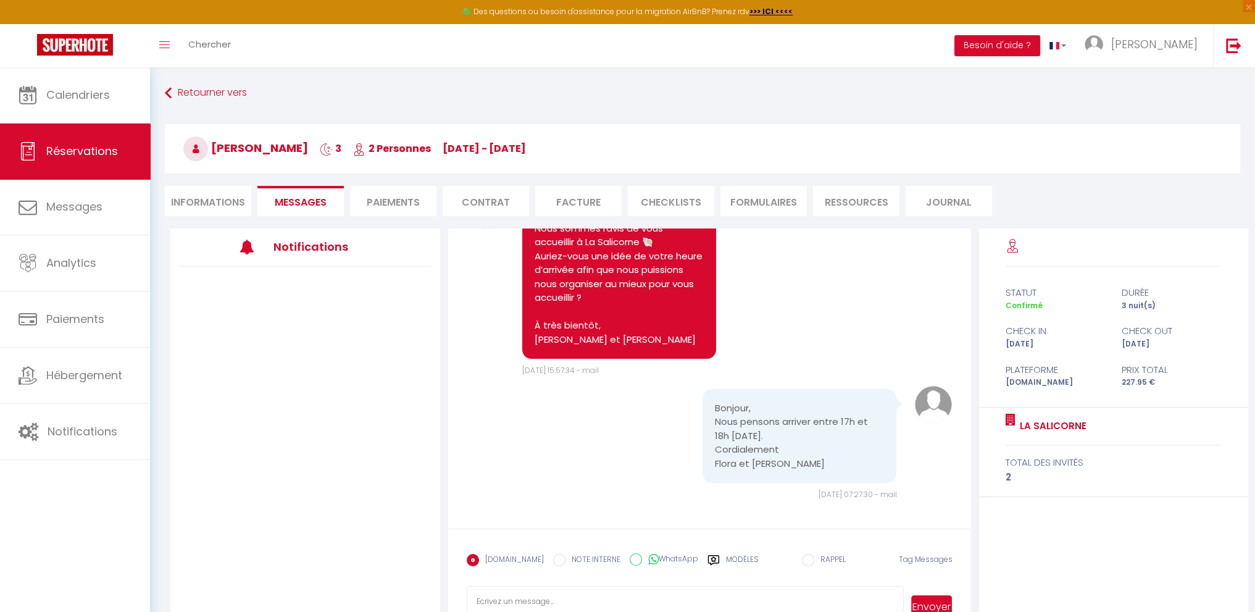
scroll to position [93, 0]
paste textarea "Bonjour Merci de contacter ma femme [PERSON_NAME] au 0672191031 à votre arrivée…"
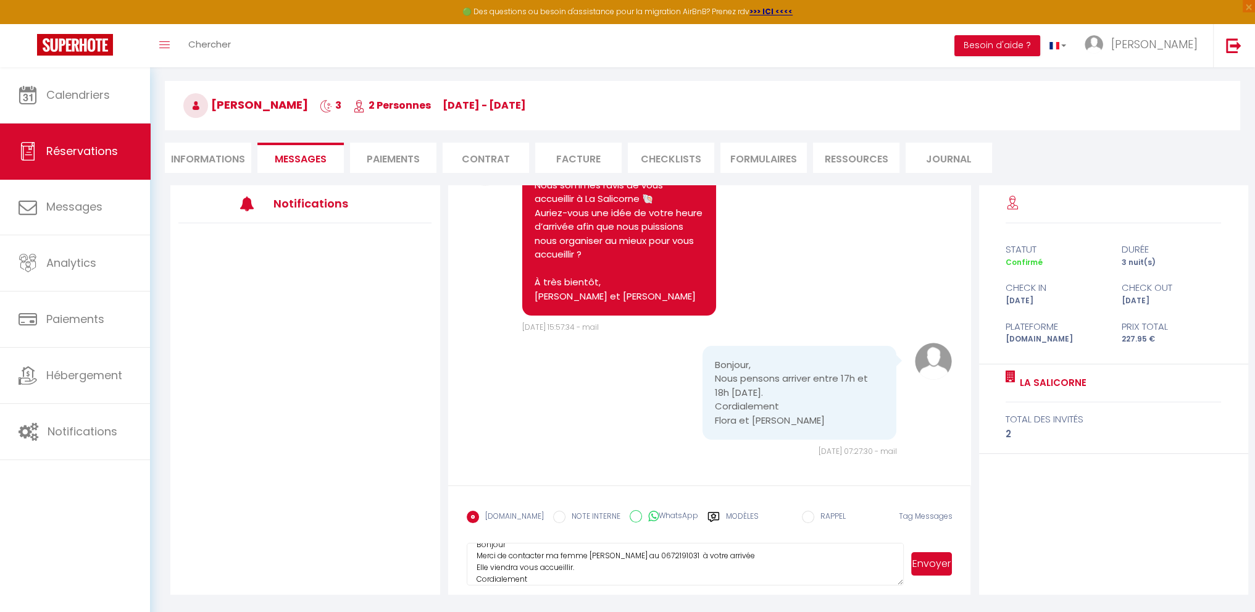
scroll to position [67, 0]
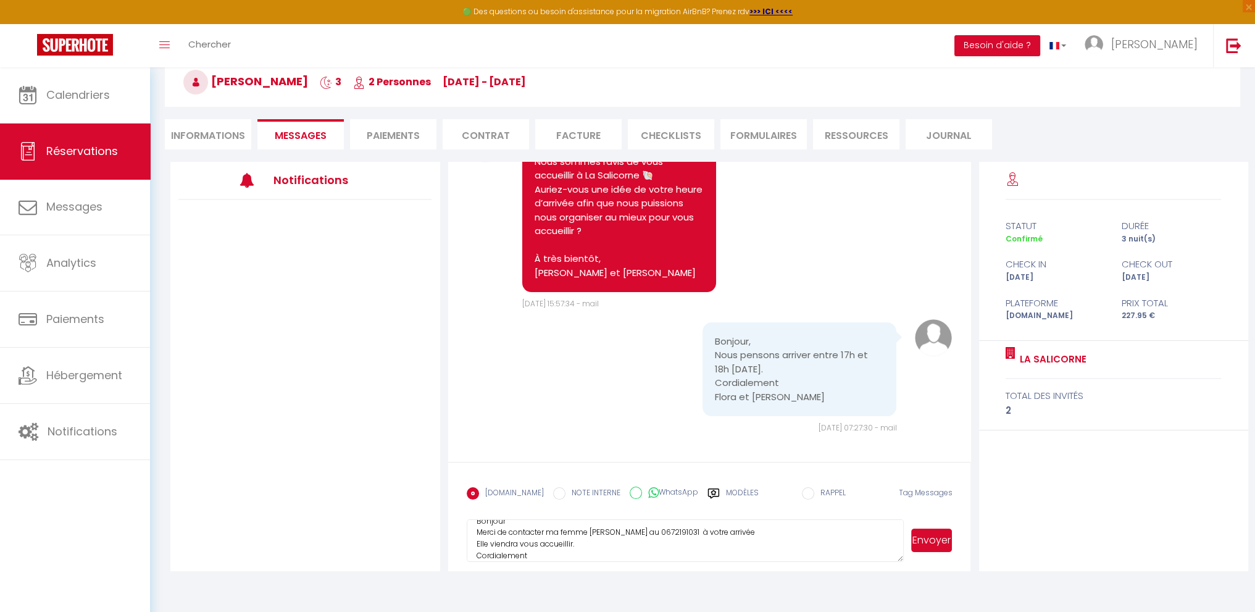
type textarea "Bonjour Merci de contacter ma femme [PERSON_NAME] au 0672191031 à votre arrivée…"
click at [925, 535] on button "Envoyer" at bounding box center [931, 539] width 41 height 23
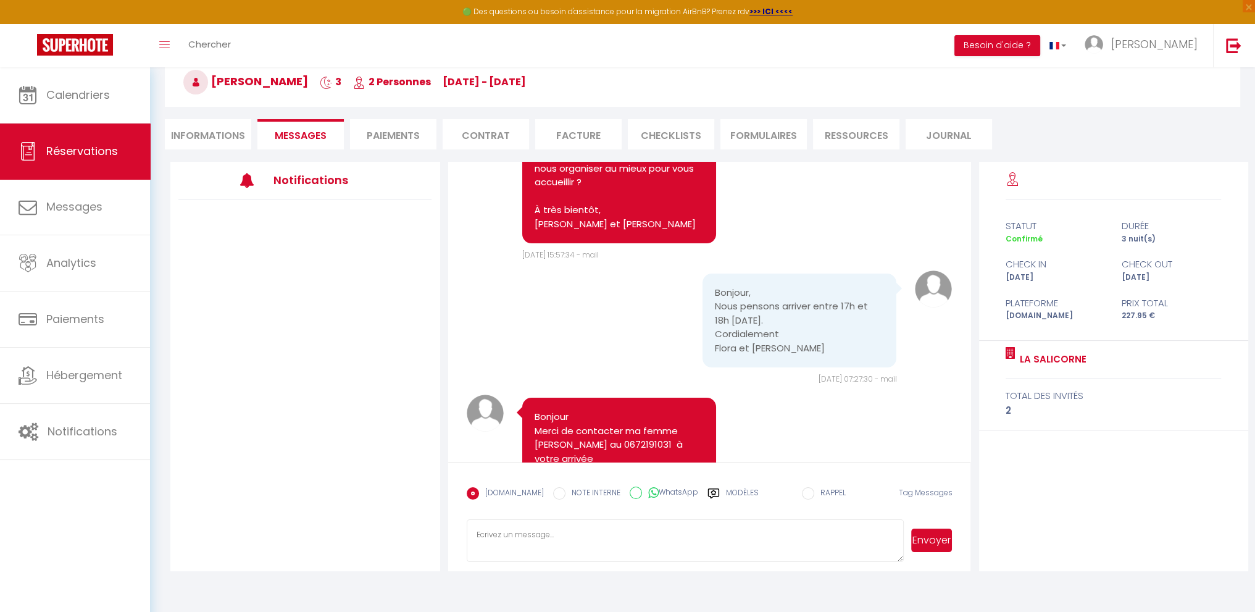
scroll to position [46, 0]
